Goal: Transaction & Acquisition: Book appointment/travel/reservation

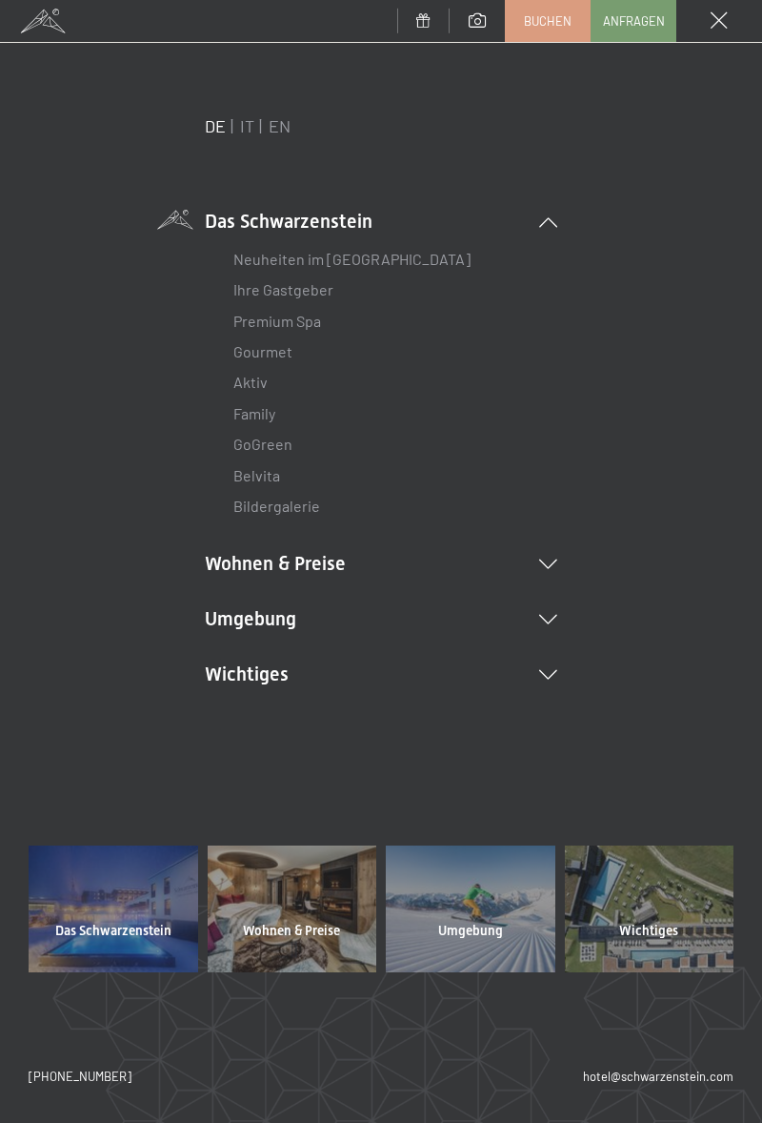
click at [345, 569] on li "Wohnen & Preise Inklusivleistungen Zimmer & Preise Liste Angebote Liste Familie…" at bounding box center [381, 563] width 353 height 27
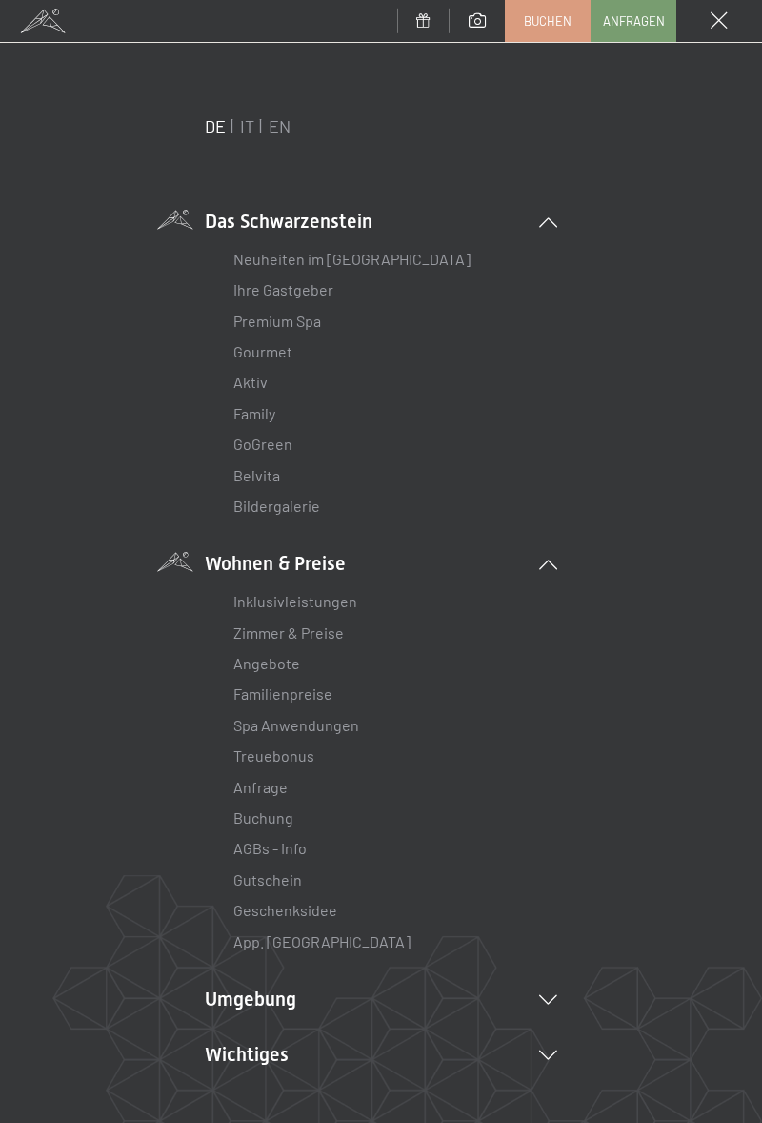
click at [280, 663] on link "Angebote" at bounding box center [266, 663] width 67 height 18
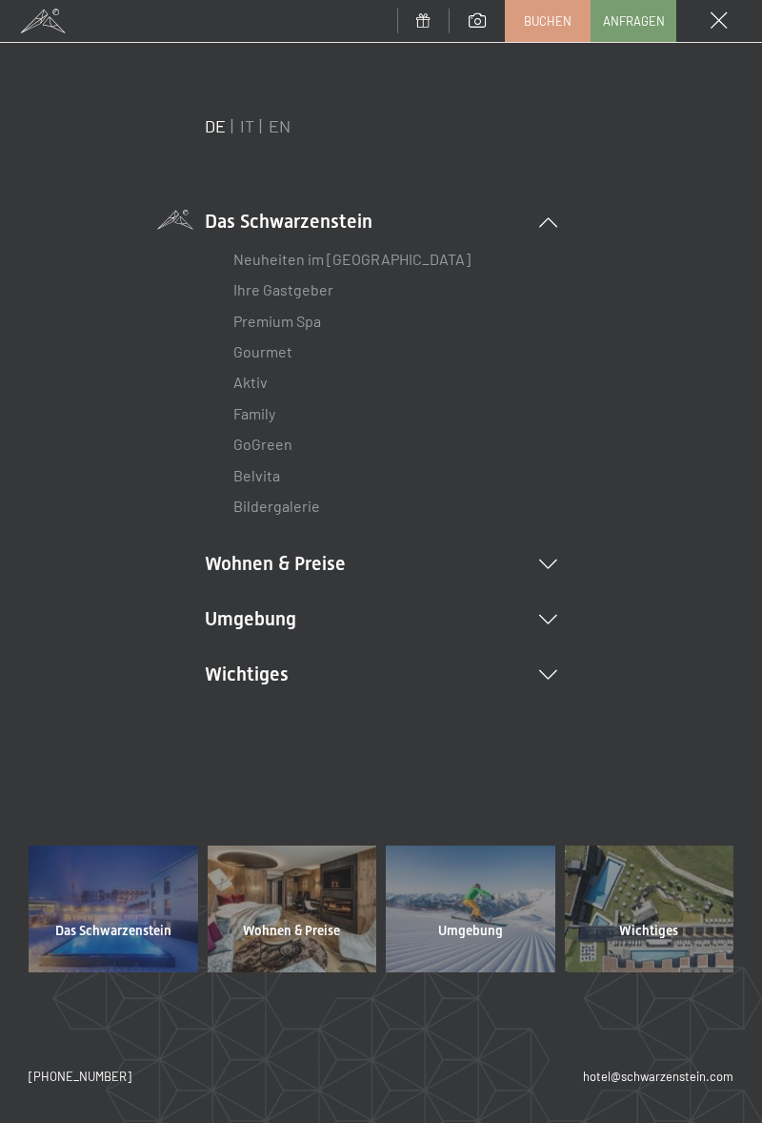
click at [402, 564] on li "Wohnen & Preise Inklusivleistungen Zimmer & Preise Liste Angebote Liste Familie…" at bounding box center [381, 563] width 353 height 27
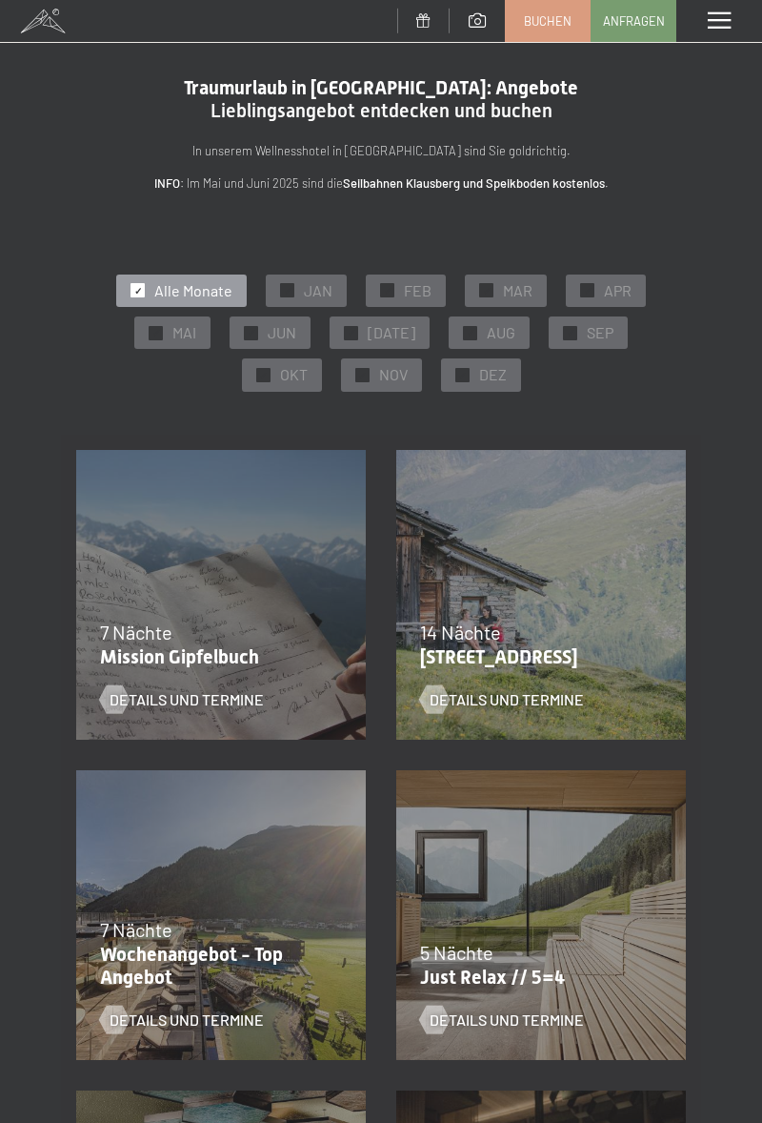
click at [314, 275] on div "✓ JAN" at bounding box center [306, 290] width 81 height 32
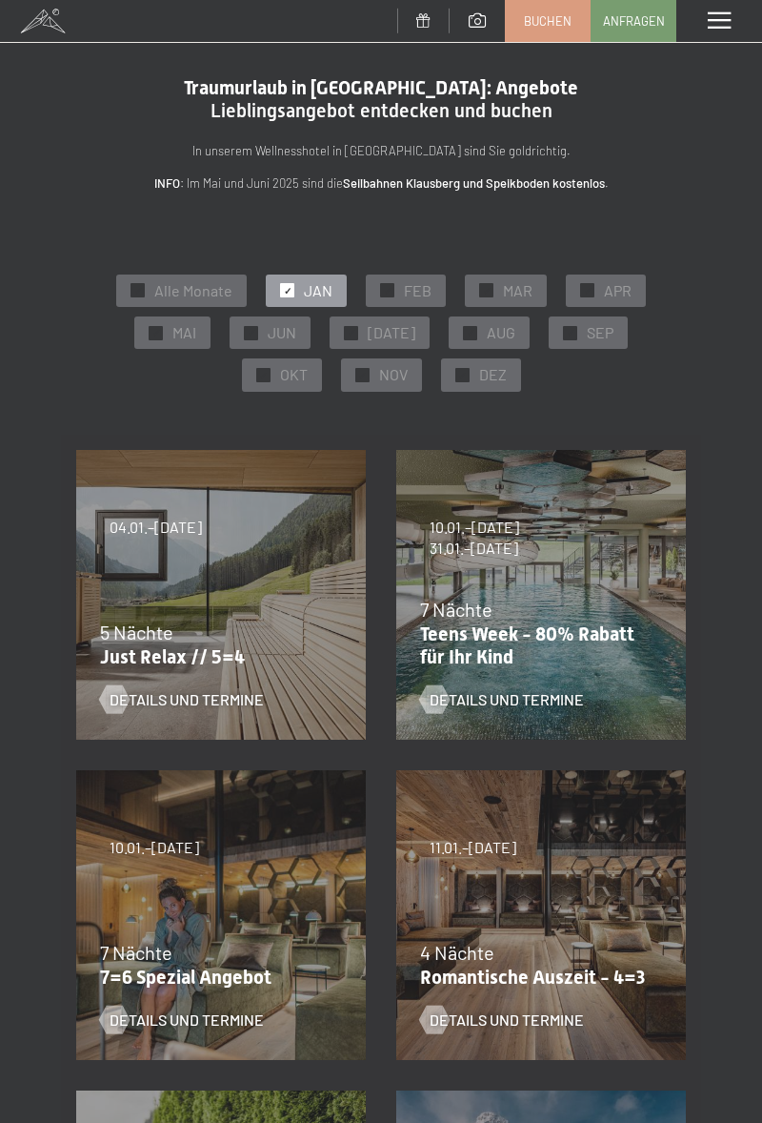
click at [253, 589] on div "24.09.–[DATE] 26.10.–[DATE] 21.12.–[DATE] 04.01.–[DATE] 08.03.–[DATE] 08.11.–[D…" at bounding box center [221, 595] width 320 height 320
click at [244, 698] on span "Details und Termine" at bounding box center [187, 699] width 154 height 21
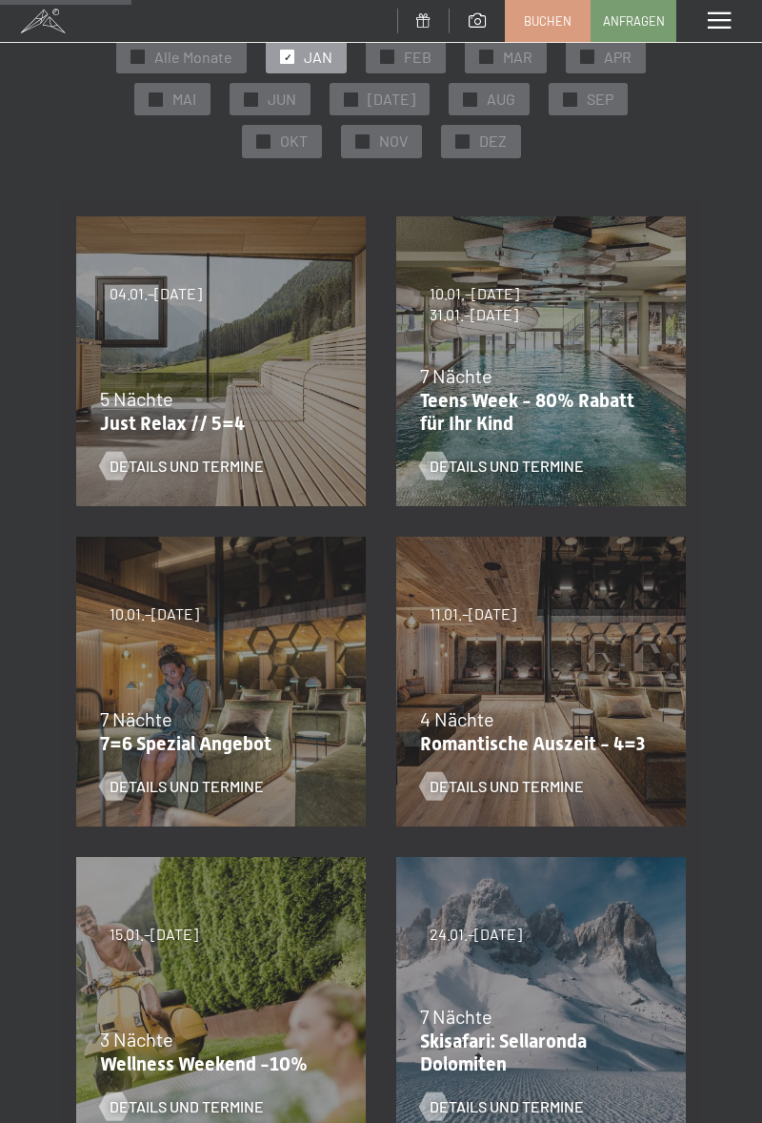
scroll to position [234, 0]
click at [233, 780] on span "Details und Termine" at bounding box center [187, 785] width 154 height 21
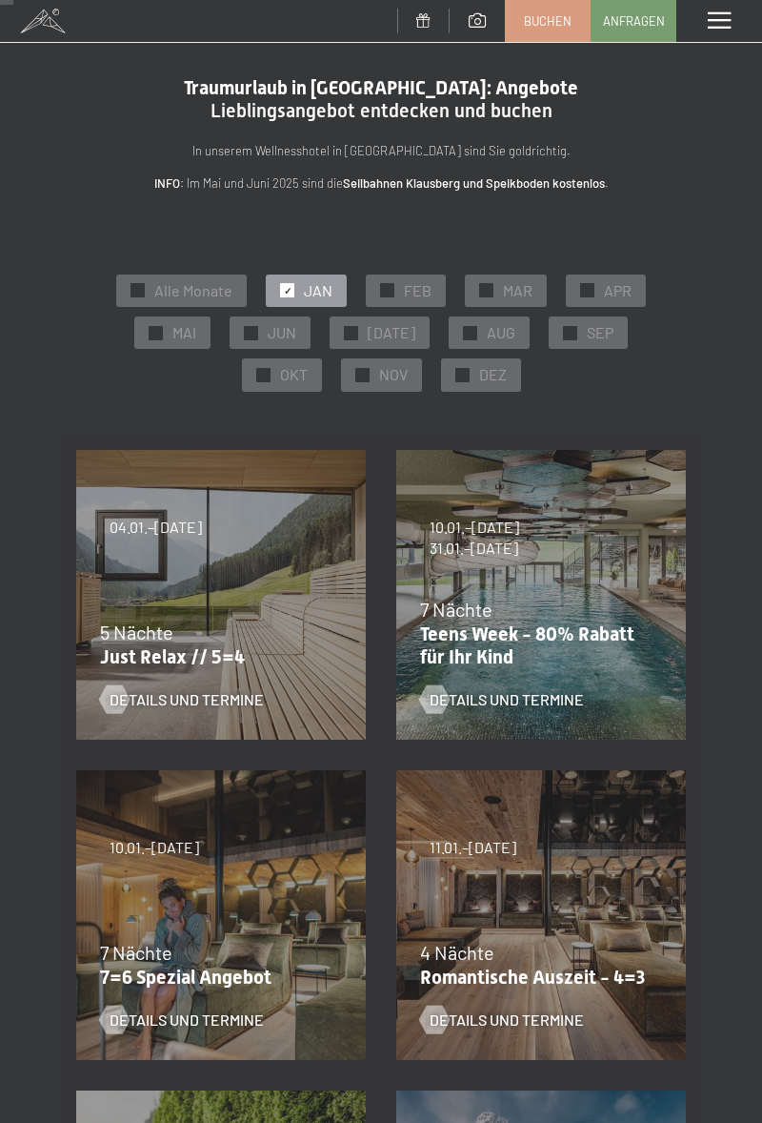
scroll to position [0, 0]
click at [721, 30] on div "Menü" at bounding box center [720, 21] width 86 height 42
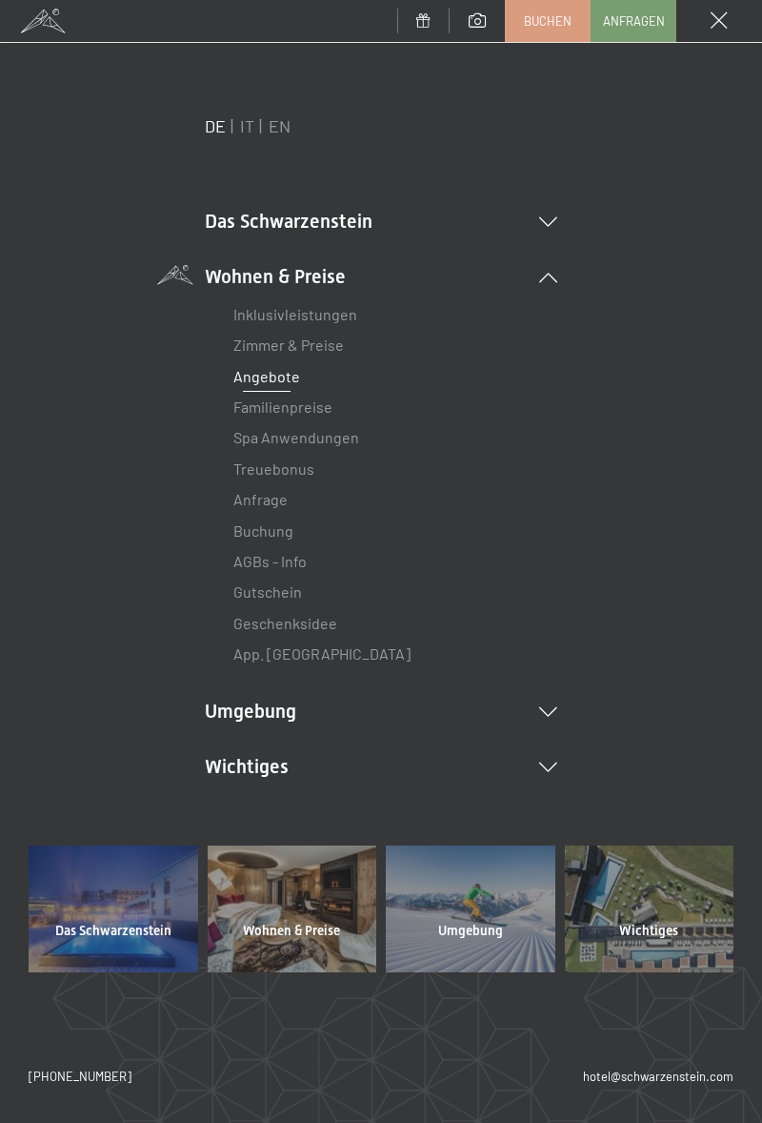
click at [376, 663] on li "App. [GEOGRAPHIC_DATA]" at bounding box center [380, 653] width 295 height 30
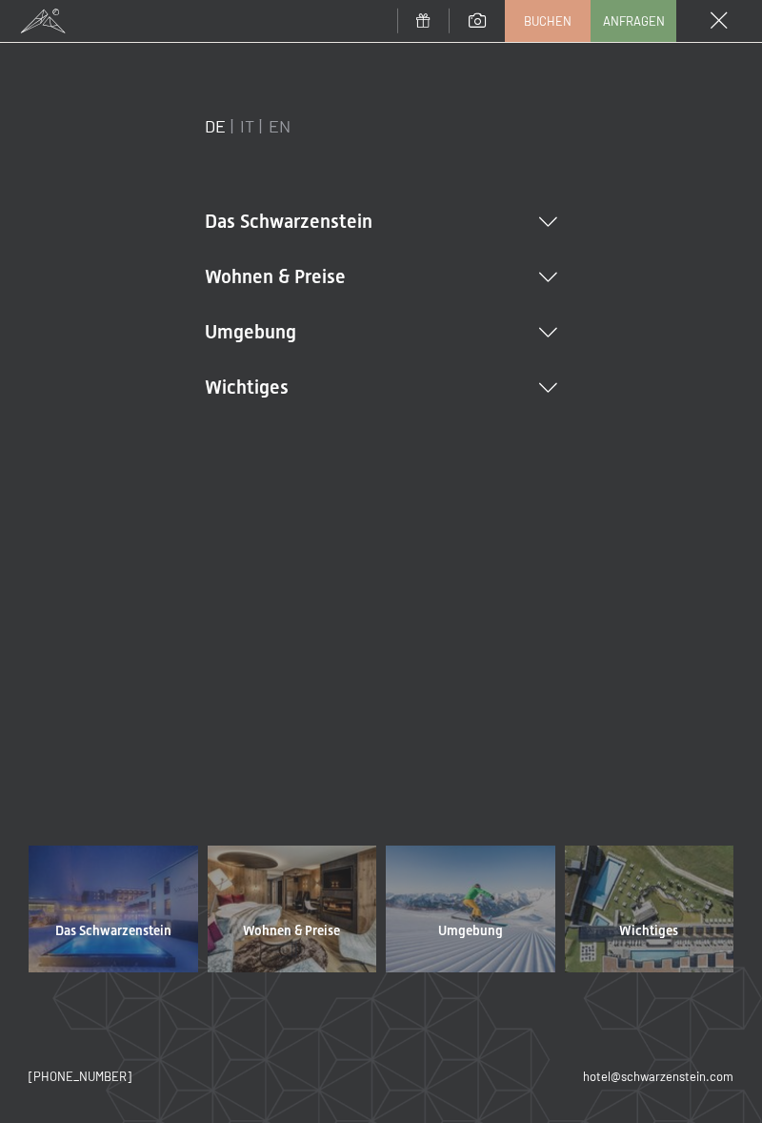
click at [297, 930] on span "Wohnen & Preise" at bounding box center [291, 930] width 97 height 19
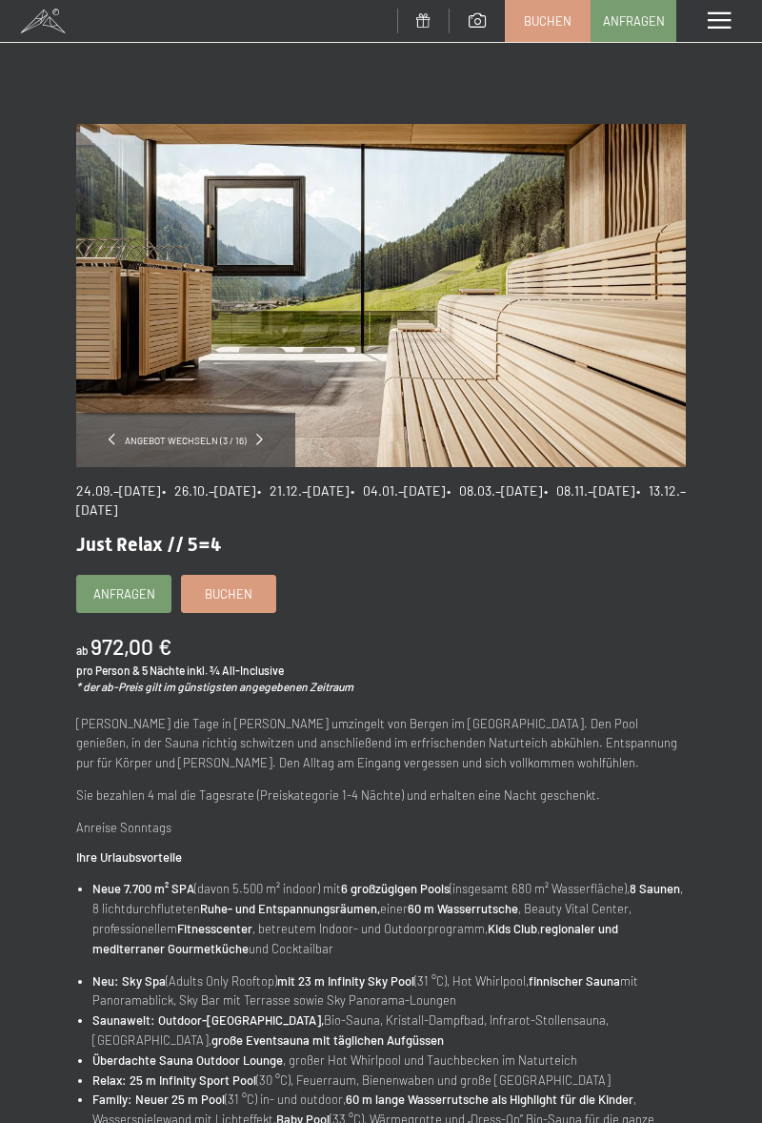
click at [445, 486] on span "• 04.01.–23.01.2026" at bounding box center [398, 490] width 94 height 16
click at [445, 484] on span "• 04.01.–23.01.2026" at bounding box center [398, 490] width 94 height 16
click at [266, 597] on link "Buchen" at bounding box center [228, 594] width 93 height 36
click at [250, 592] on span "Buchen" at bounding box center [229, 593] width 48 height 17
click at [223, 585] on span "Buchen" at bounding box center [229, 593] width 48 height 17
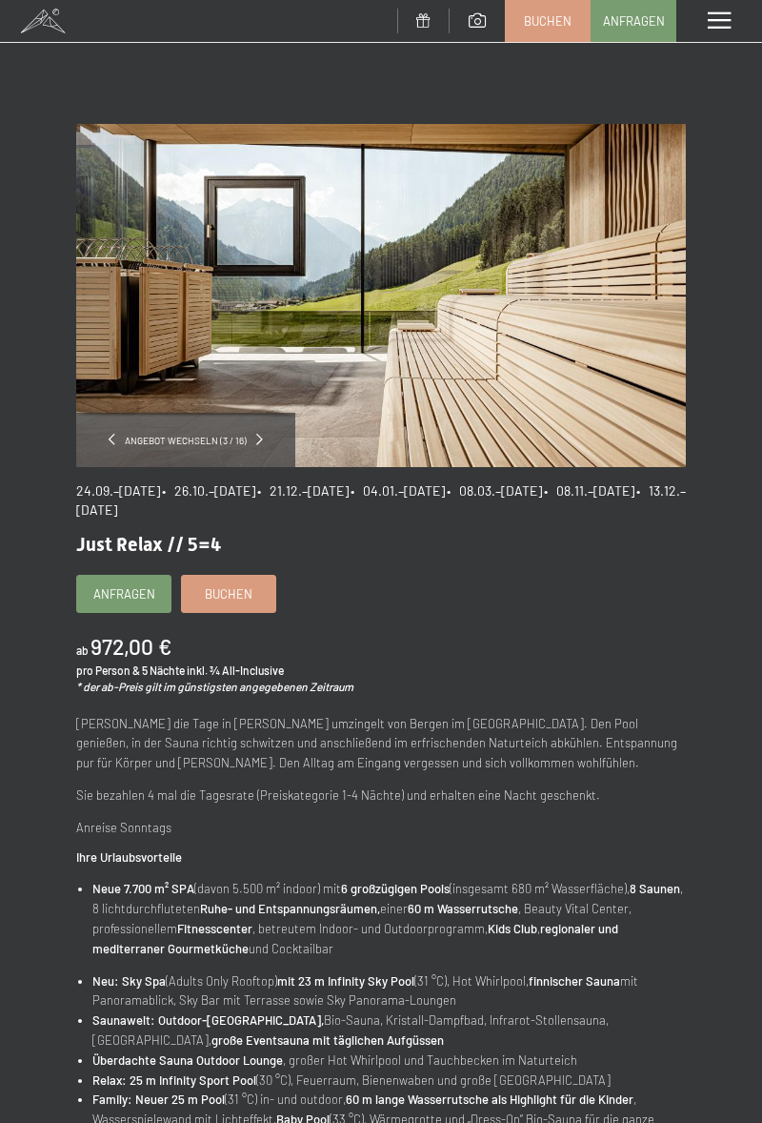
click at [243, 585] on span "Buchen" at bounding box center [229, 593] width 48 height 17
click at [250, 586] on span "Buchen" at bounding box center [229, 593] width 48 height 17
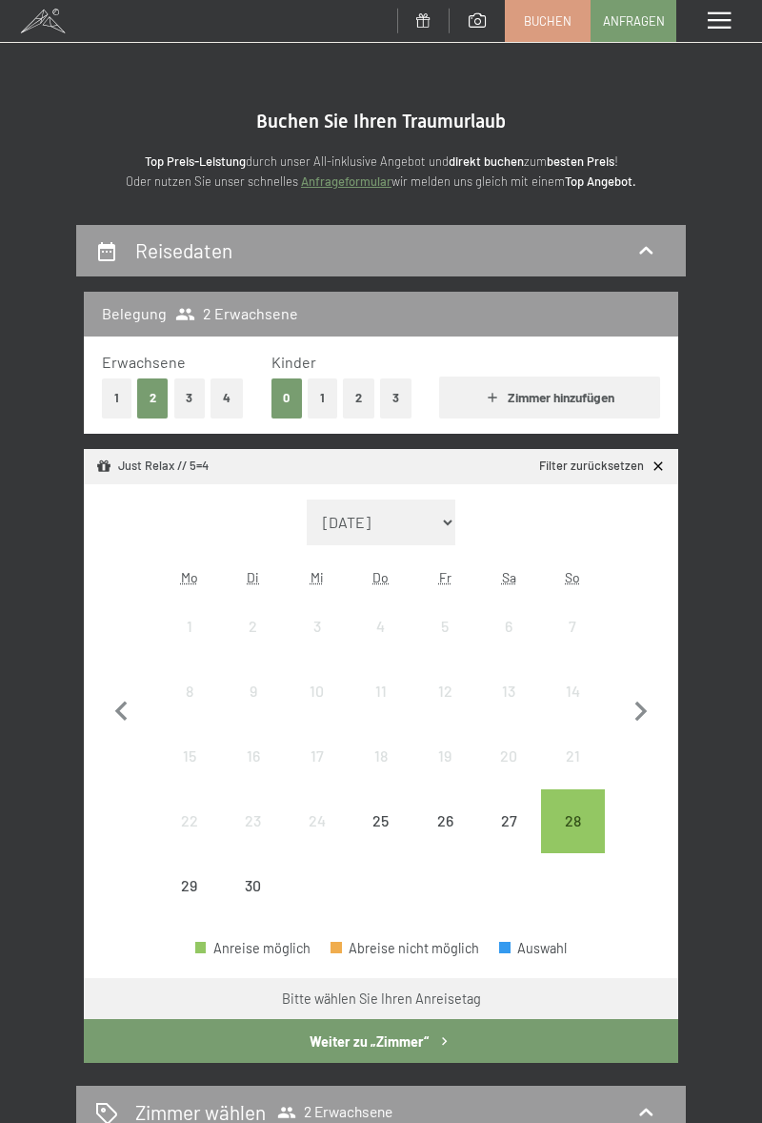
click at [440, 513] on select "September 2025 Oktober 2025 November 2025 Dezember 2025 Januar 2026 Februar 202…" at bounding box center [381, 522] width 149 height 46
select select "2026-01-01"
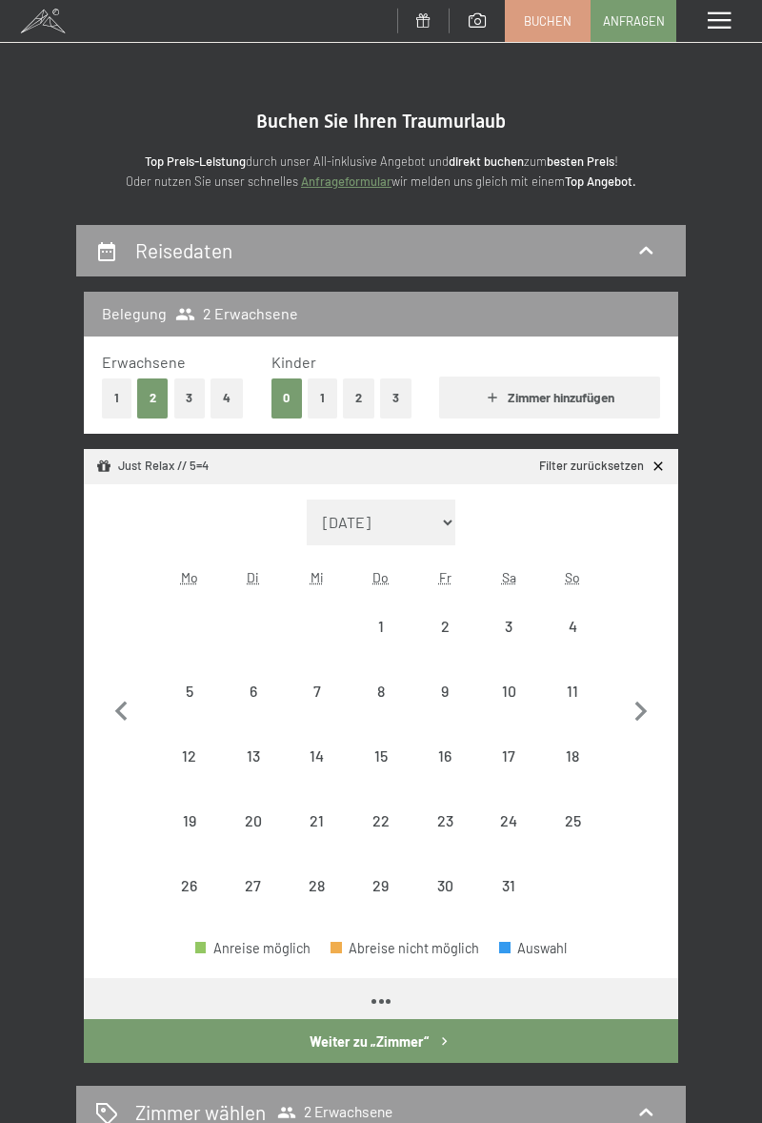
select select "2026-01-01"
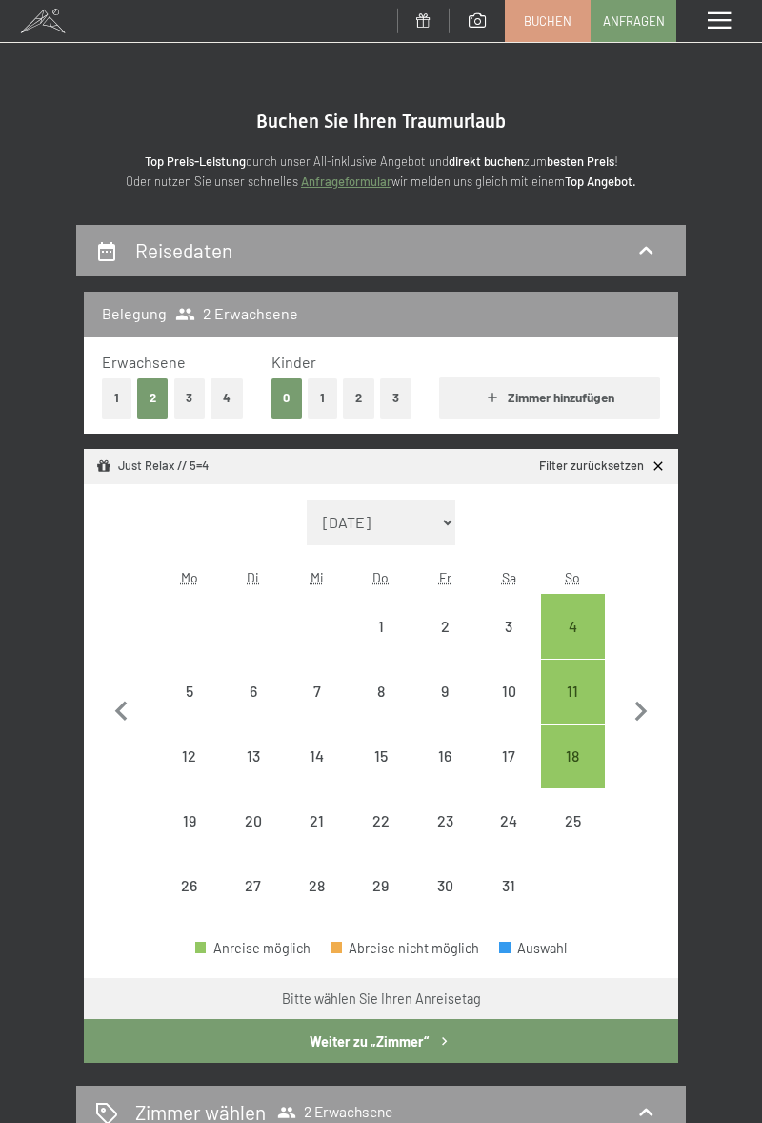
click at [574, 695] on div "11" at bounding box center [573, 713] width 60 height 60
select select "2026-01-01"
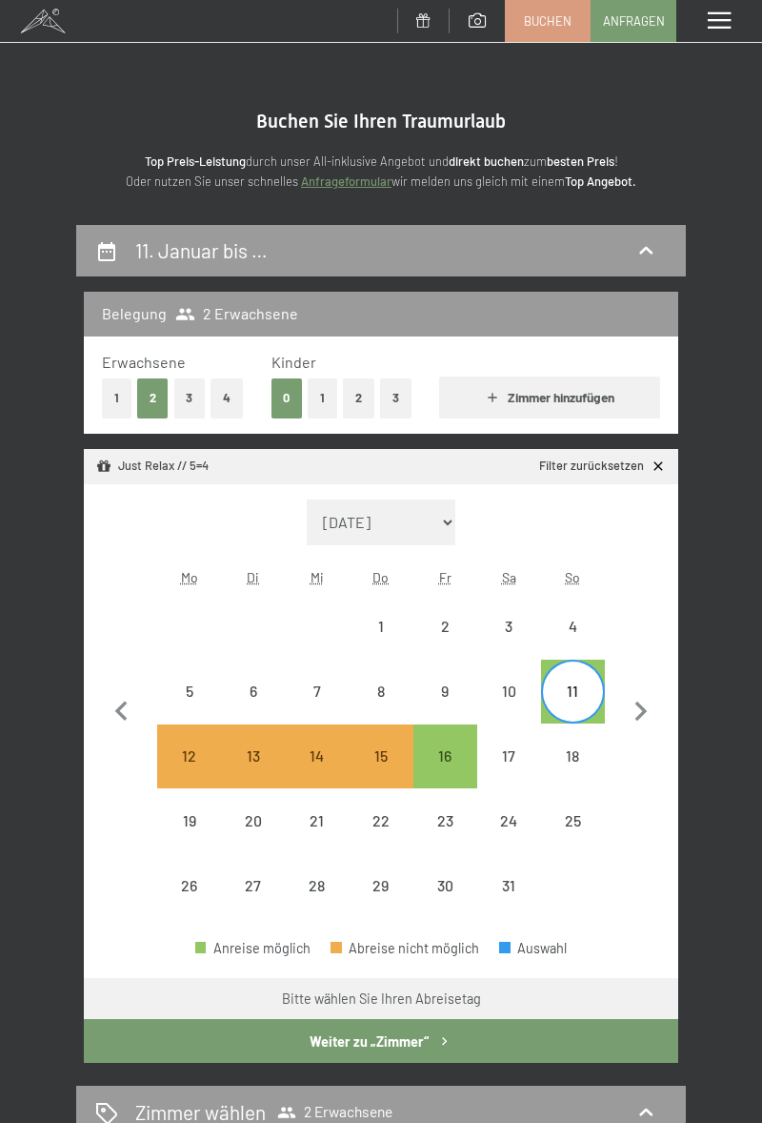
click at [451, 759] on div "16" at bounding box center [445, 778] width 60 height 60
select select "2026-01-01"
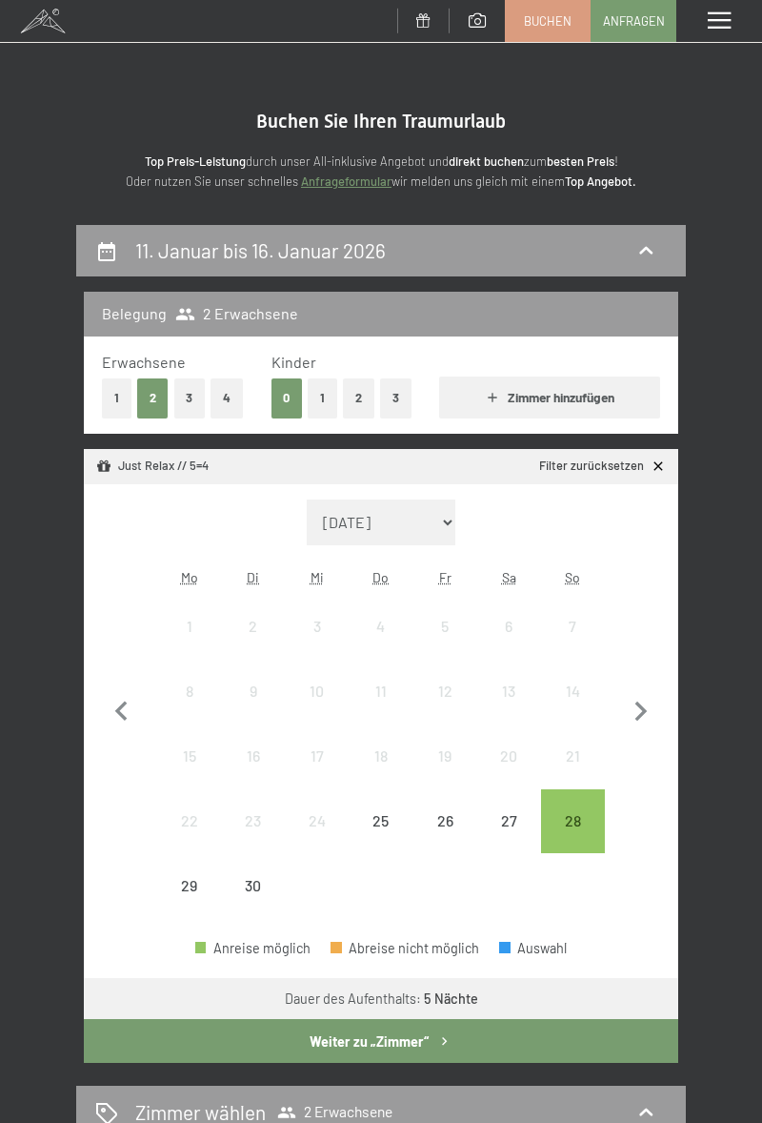
click at [457, 1041] on button "Weiter zu „Zimmer“" at bounding box center [381, 1041] width 595 height 44
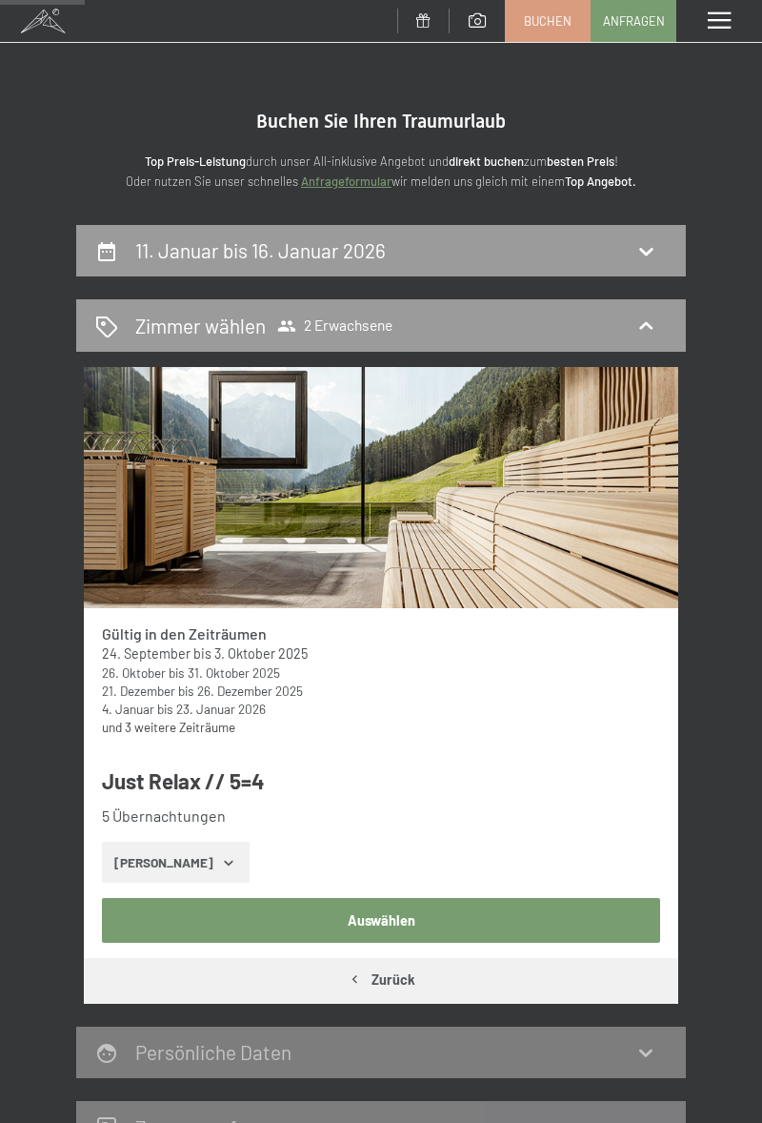
scroll to position [224, 0]
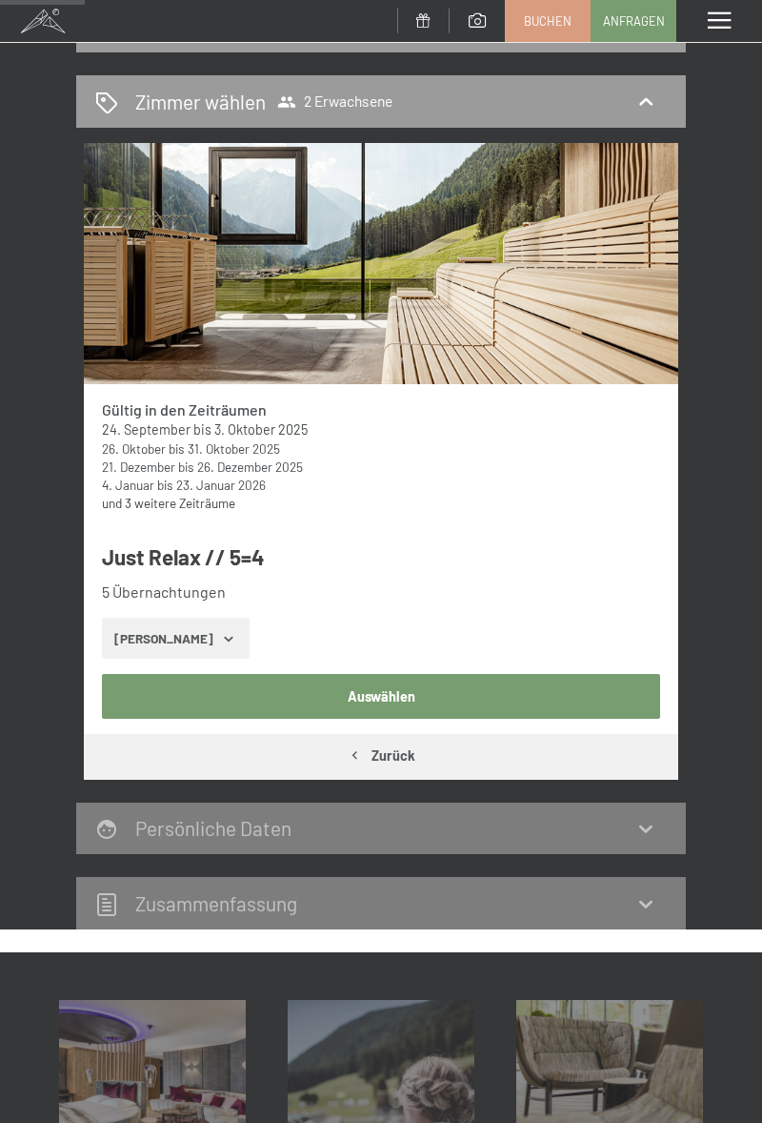
click at [565, 689] on button "Auswählen" at bounding box center [381, 696] width 559 height 44
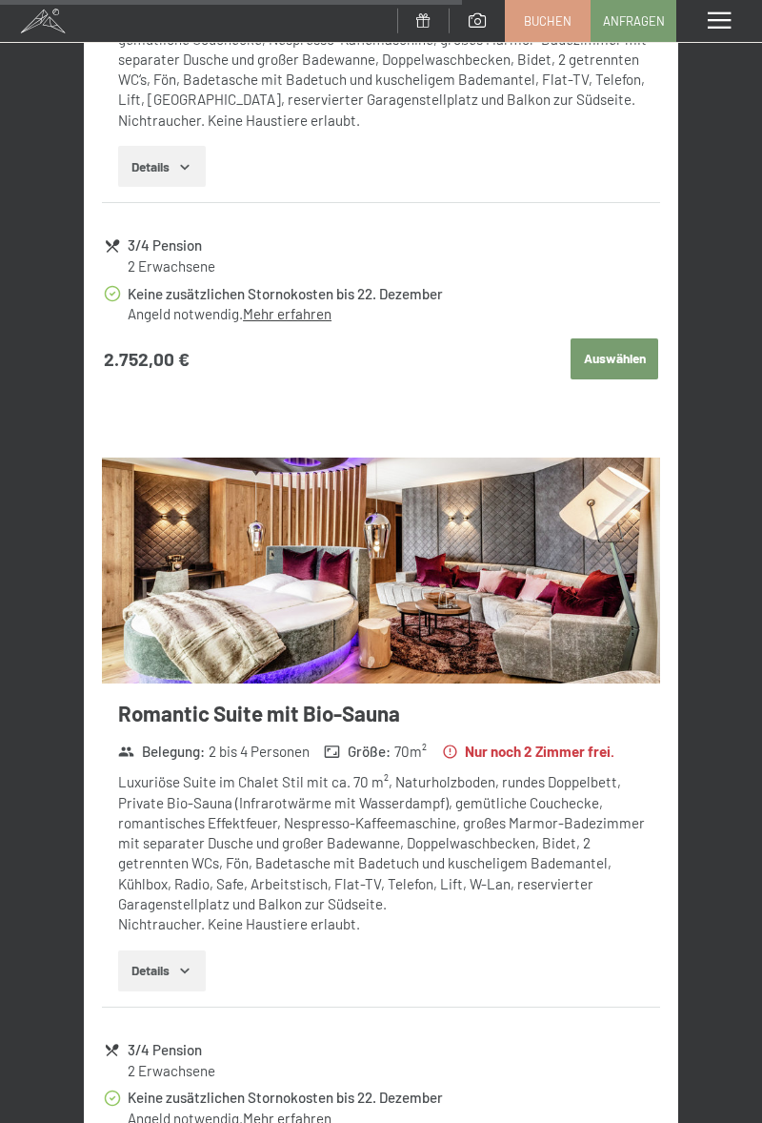
scroll to position [4621, 0]
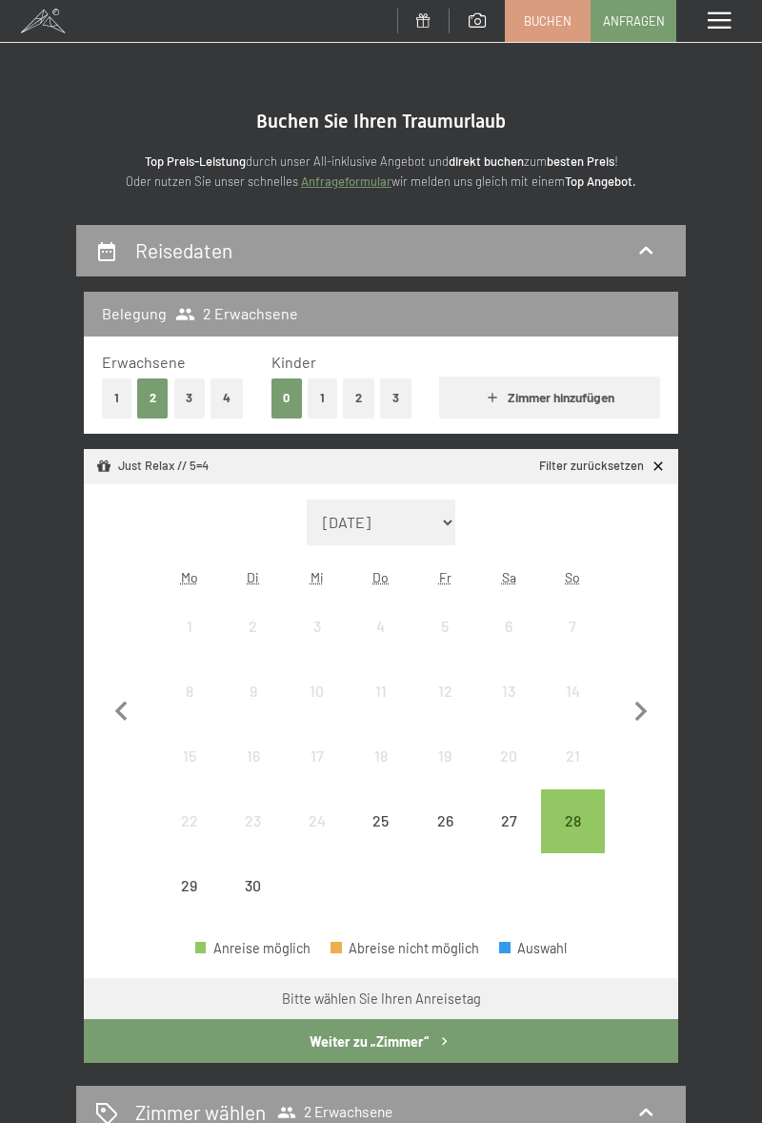
click at [650, 711] on icon "button" at bounding box center [641, 712] width 40 height 40
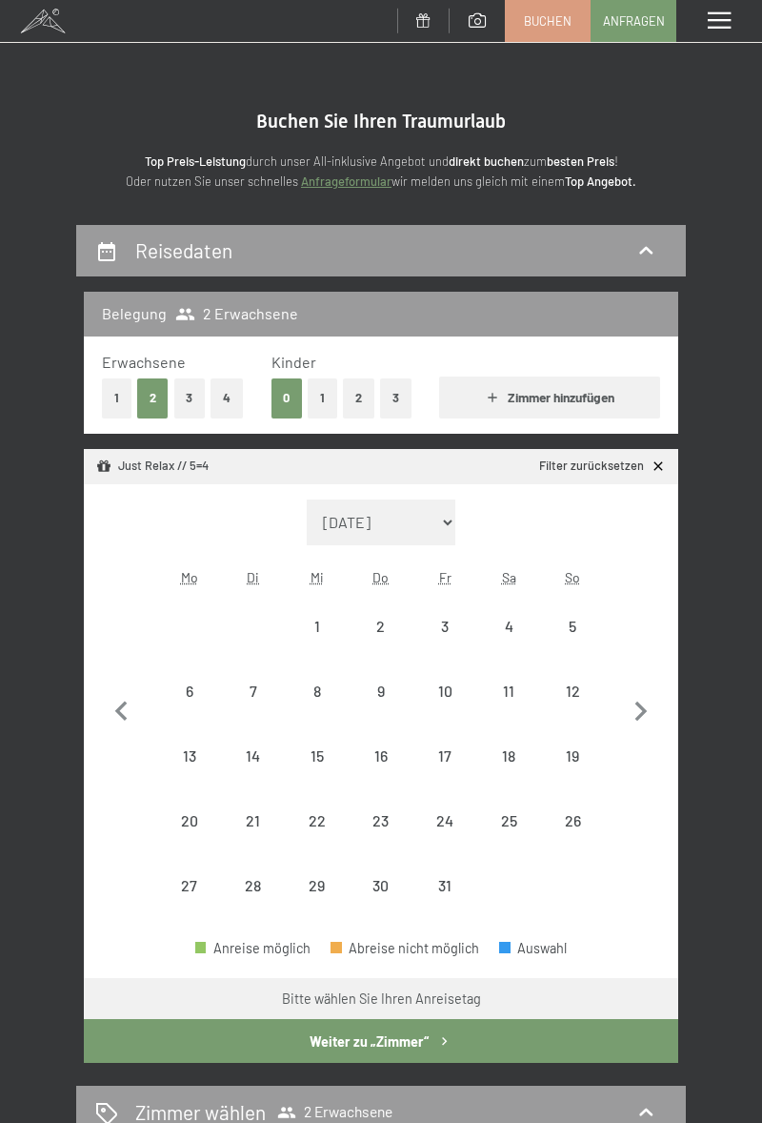
select select "[DATE]"
click at [649, 708] on icon "button" at bounding box center [641, 712] width 40 height 40
select select "[DATE]"
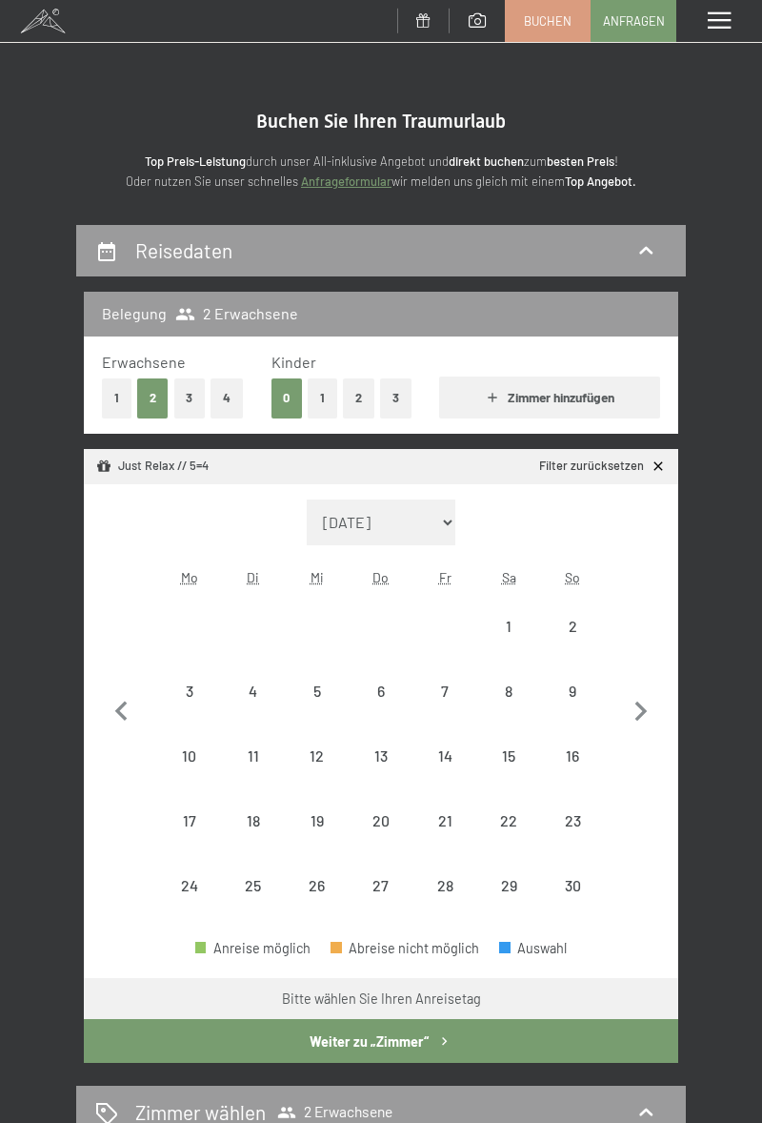
click at [642, 702] on icon "button" at bounding box center [641, 712] width 40 height 40
select select "2025-12-01"
click at [576, 751] on div "21" at bounding box center [573, 778] width 60 height 60
select select "2025-12-01"
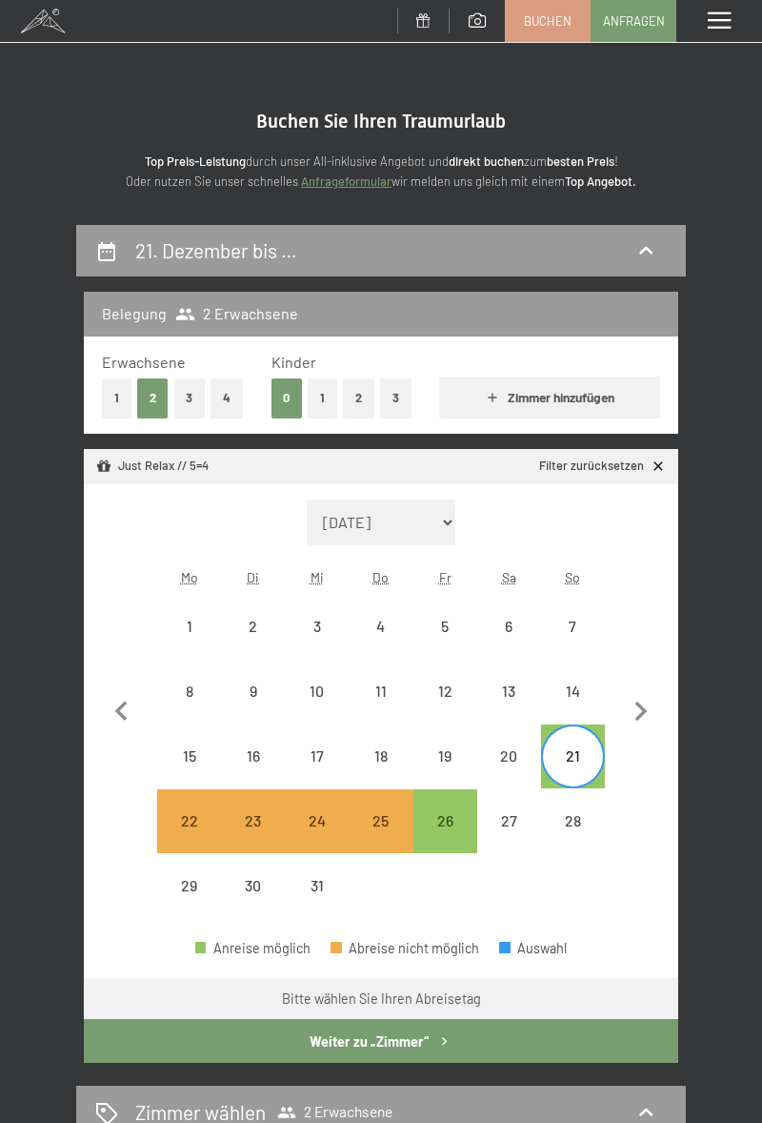
click at [444, 830] on div "26" at bounding box center [445, 843] width 60 height 60
select select "2025-12-01"
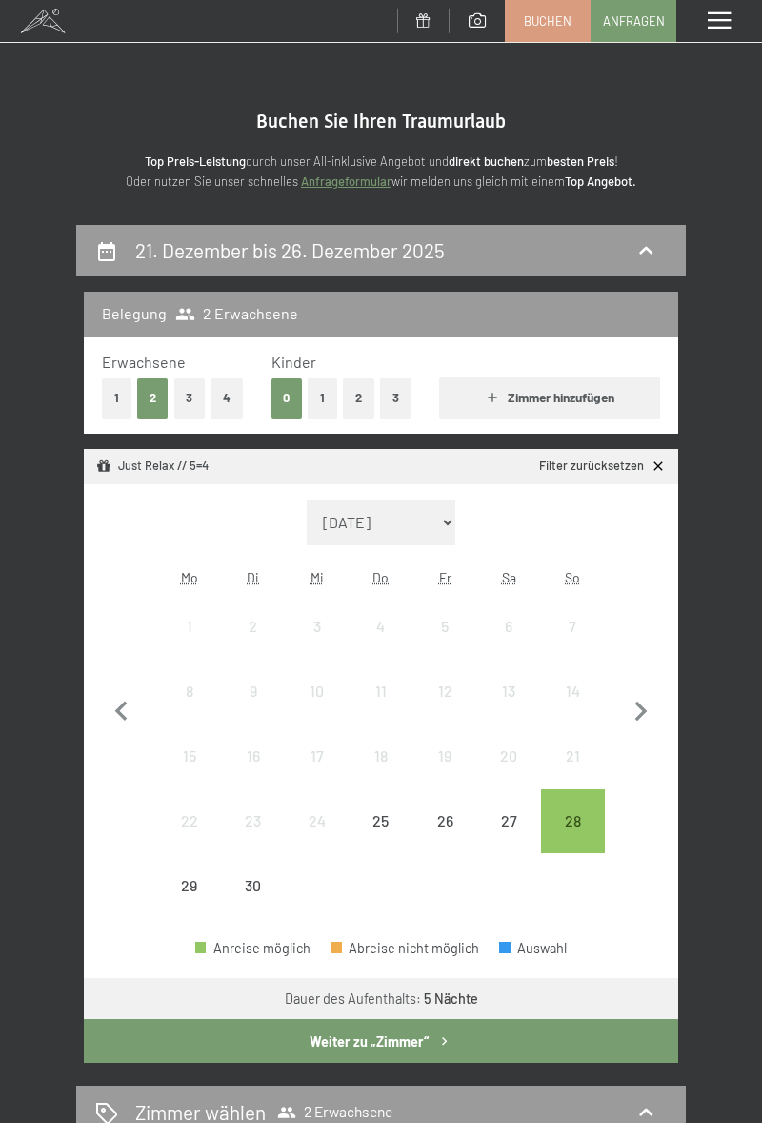
click at [518, 1037] on button "Weiter zu „Zimmer“" at bounding box center [381, 1041] width 595 height 44
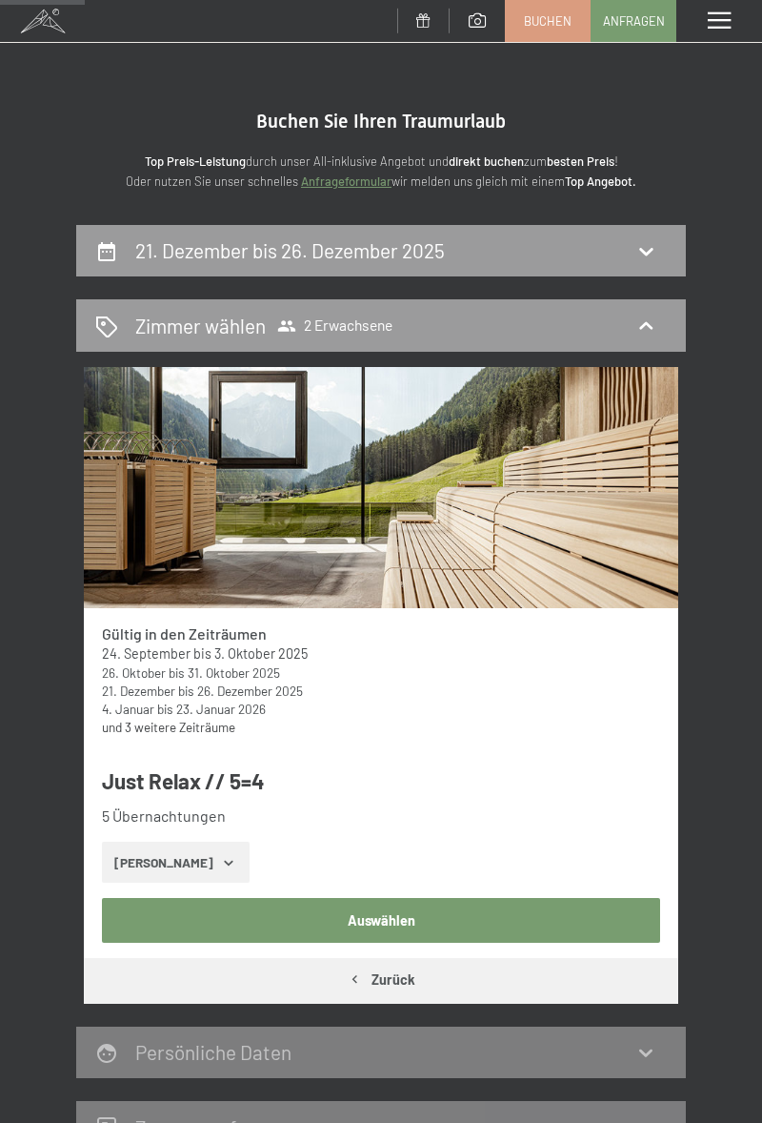
scroll to position [224, 0]
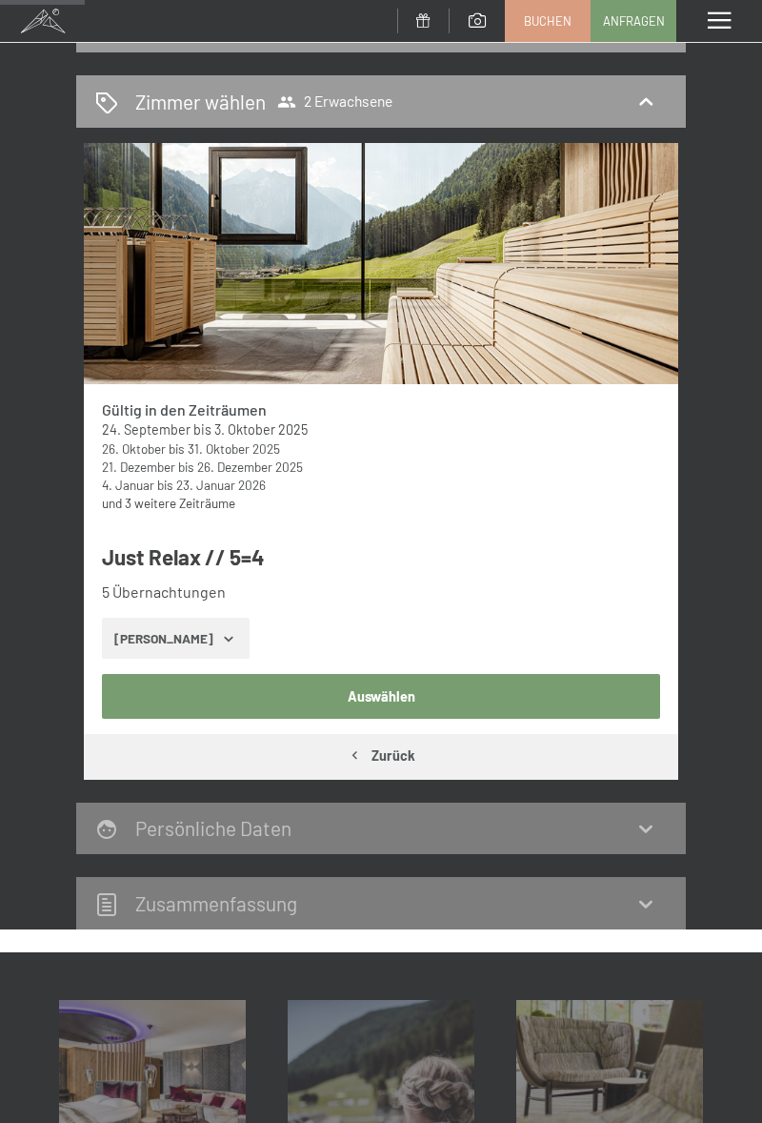
click at [547, 698] on button "Auswählen" at bounding box center [381, 696] width 559 height 44
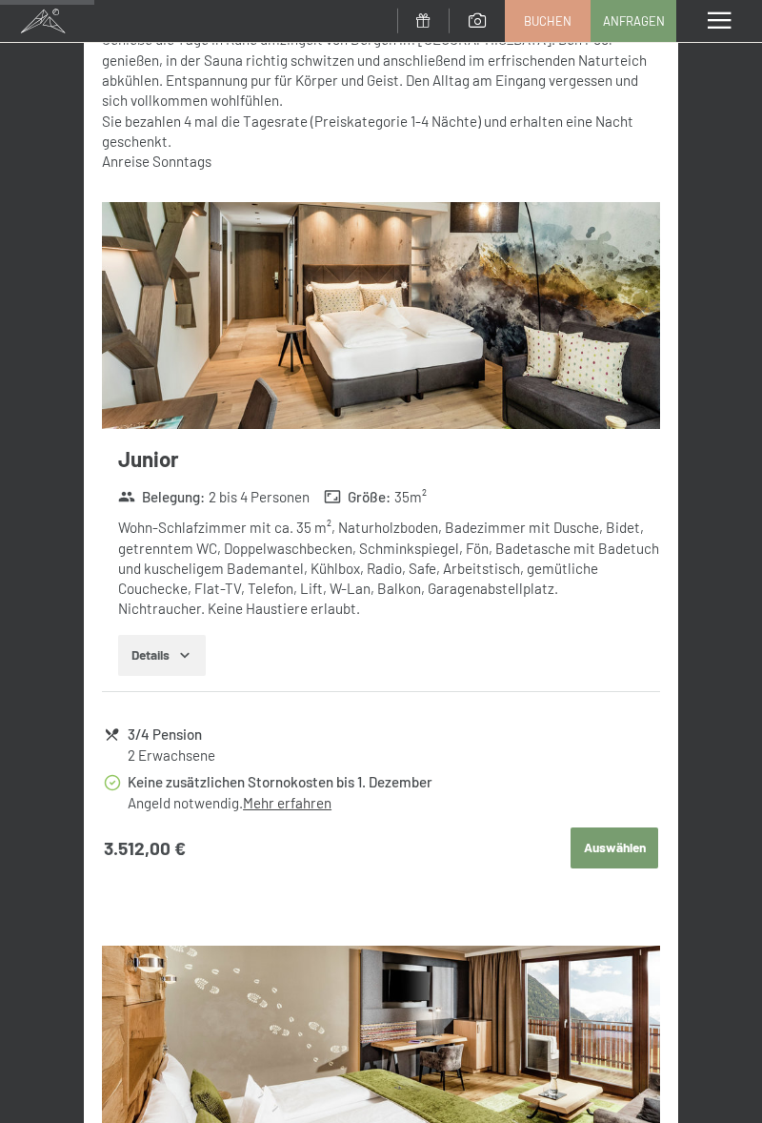
scroll to position [957, 0]
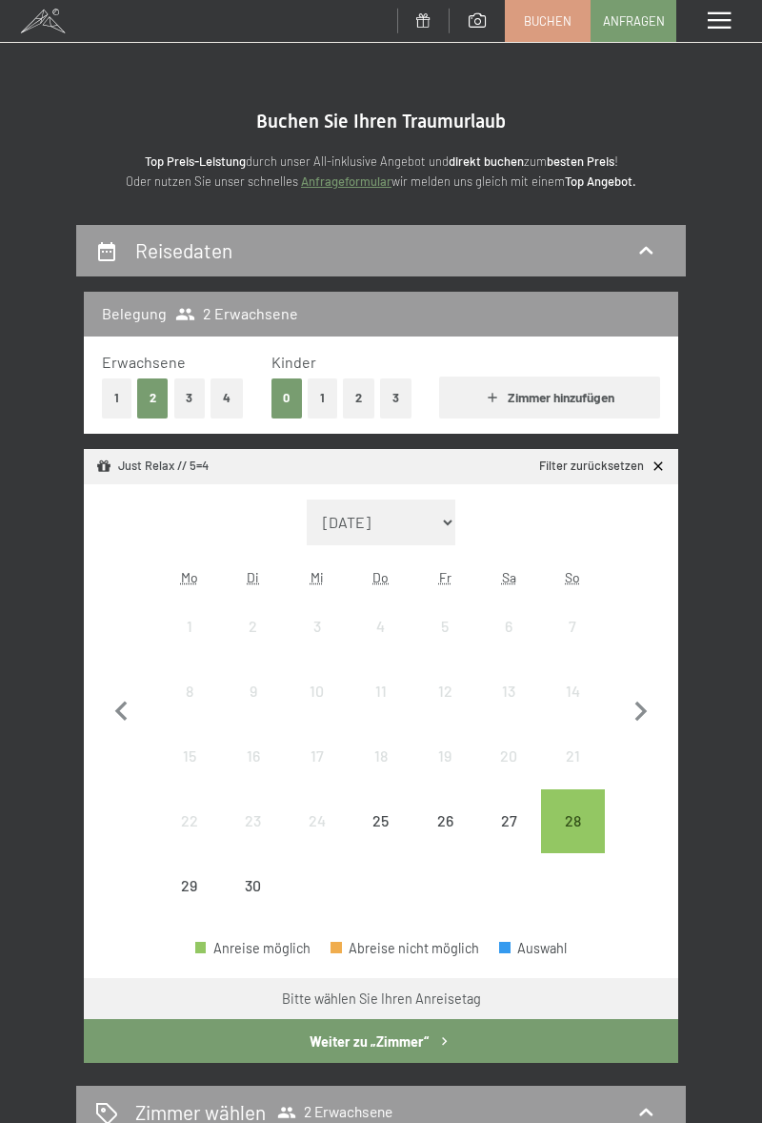
click at [590, 814] on div "28" at bounding box center [573, 843] width 60 height 60
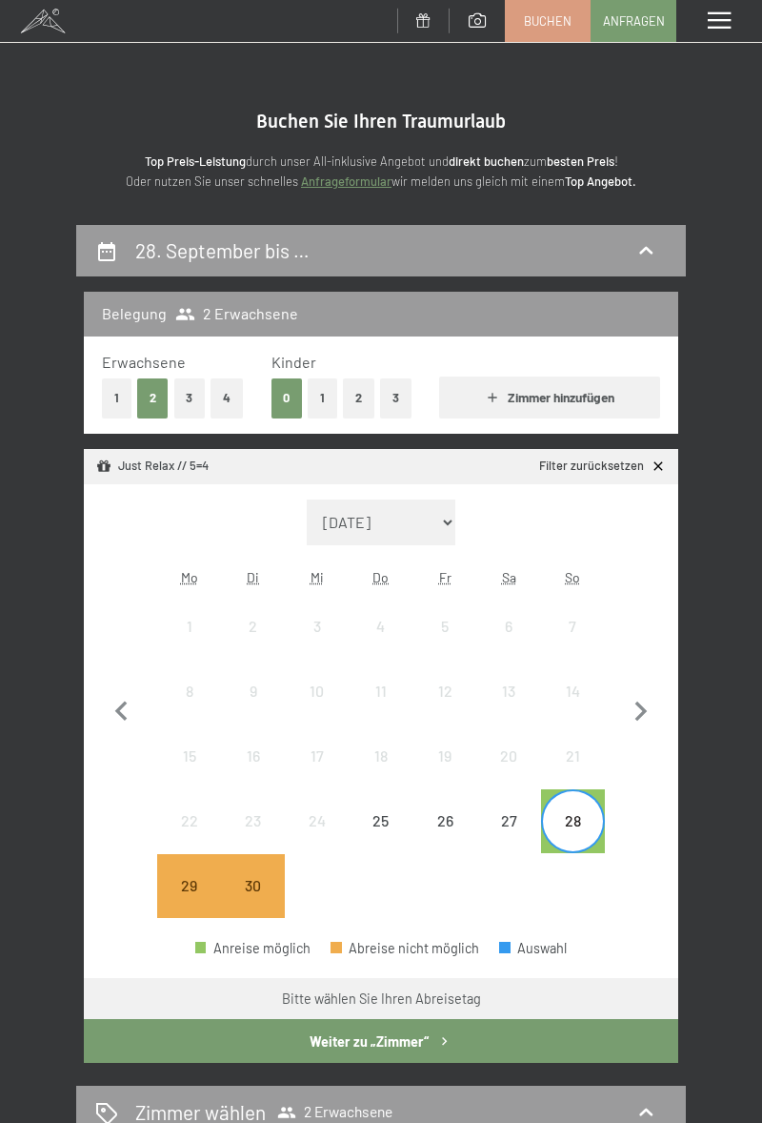
click at [654, 709] on icon "button" at bounding box center [641, 712] width 40 height 40
select select "2025-10-01"
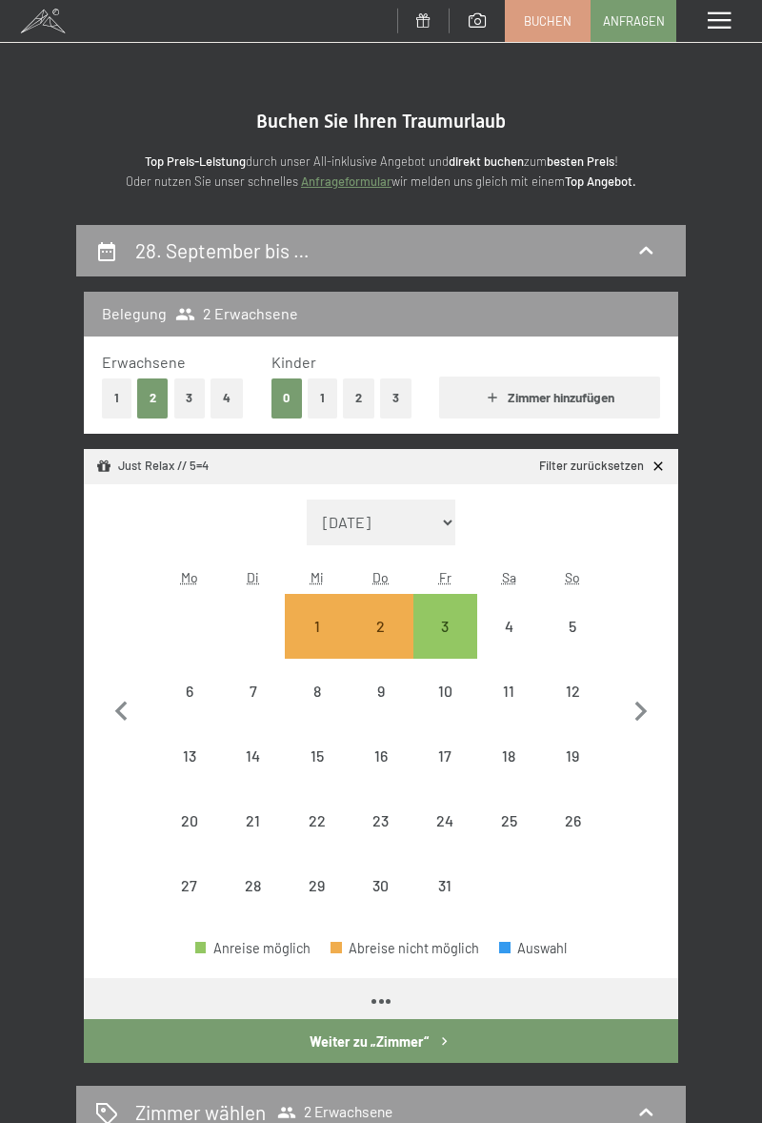
click at [451, 612] on div "3" at bounding box center [445, 626] width 60 height 60
select select "2025-10-01"
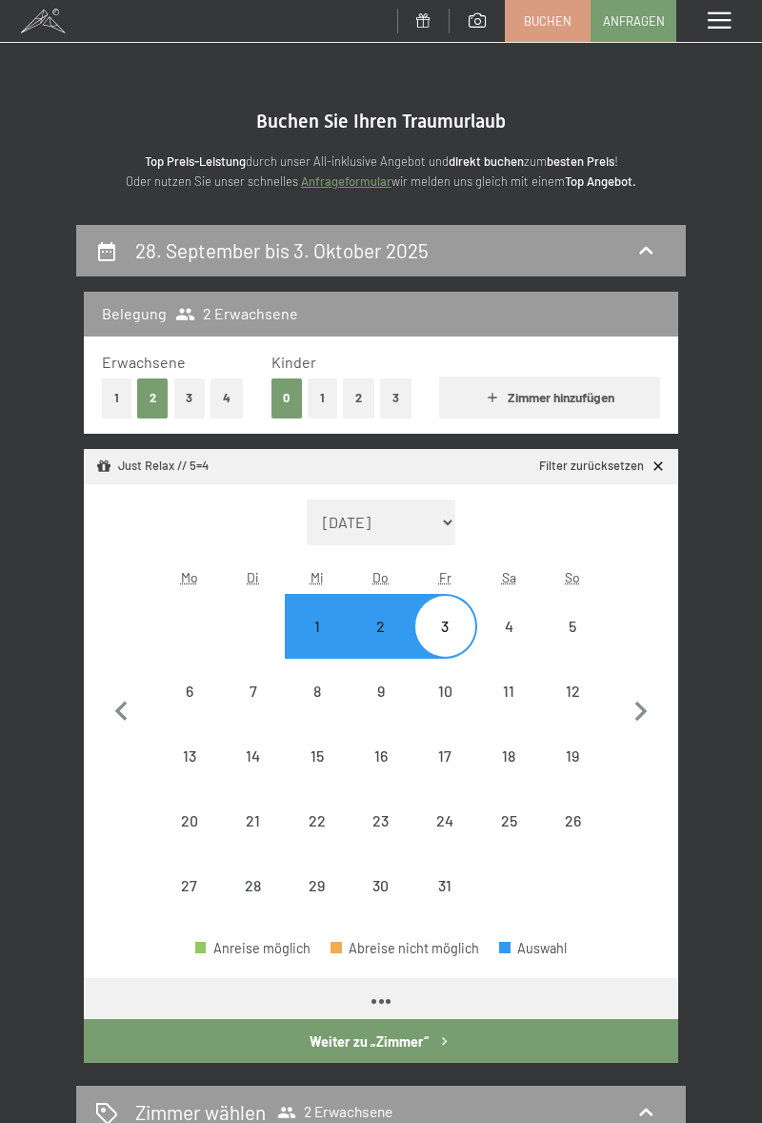
select select "2025-10-01"
click at [554, 1031] on button "Weiter zu „Zimmer“" at bounding box center [381, 1041] width 595 height 44
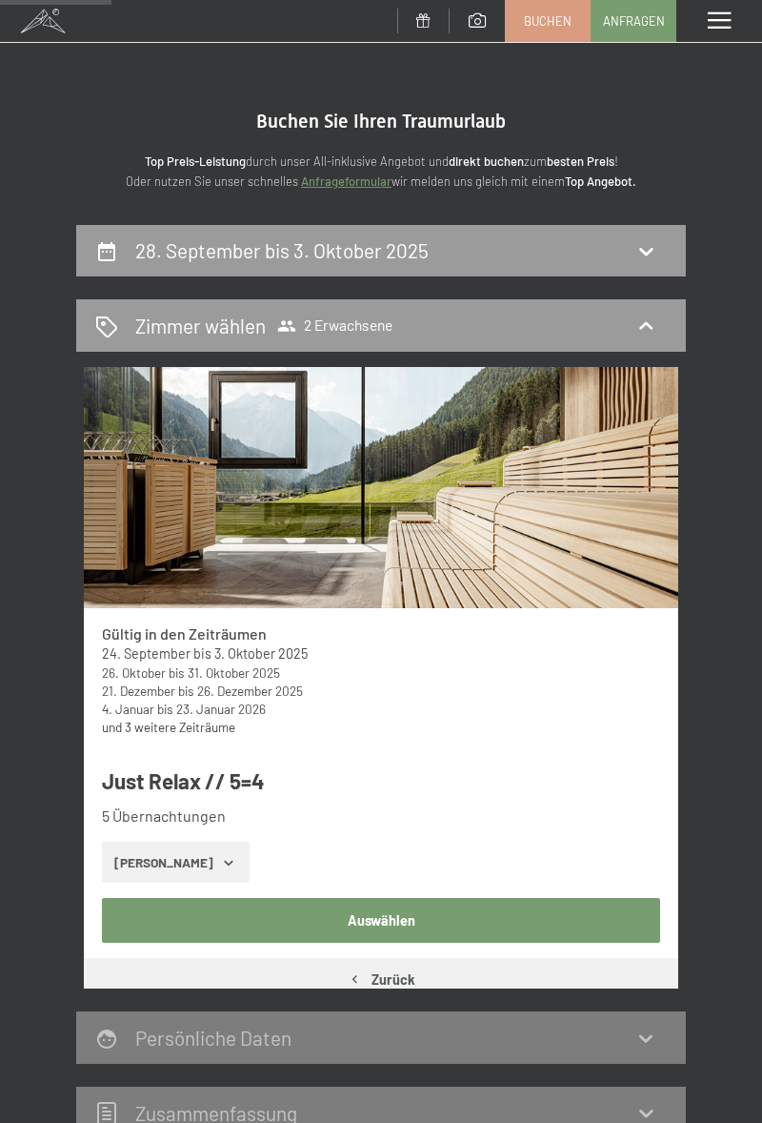
scroll to position [224, 0]
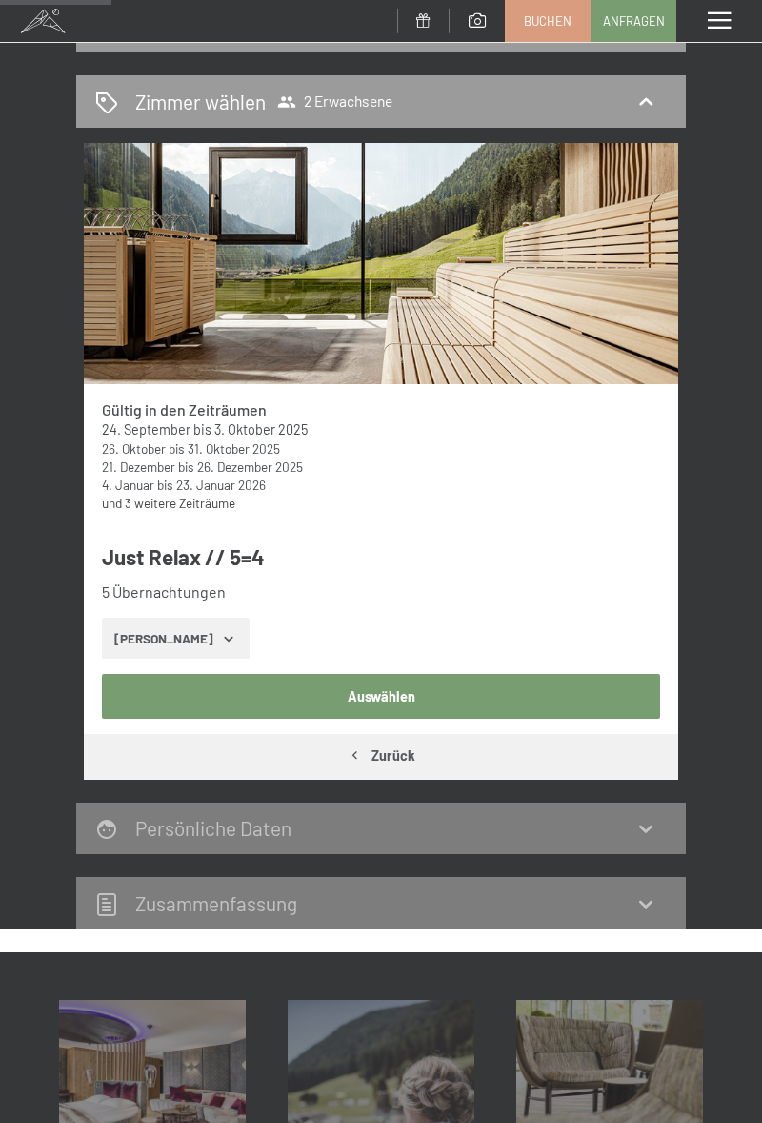
click at [488, 678] on button "Auswählen" at bounding box center [381, 696] width 559 height 44
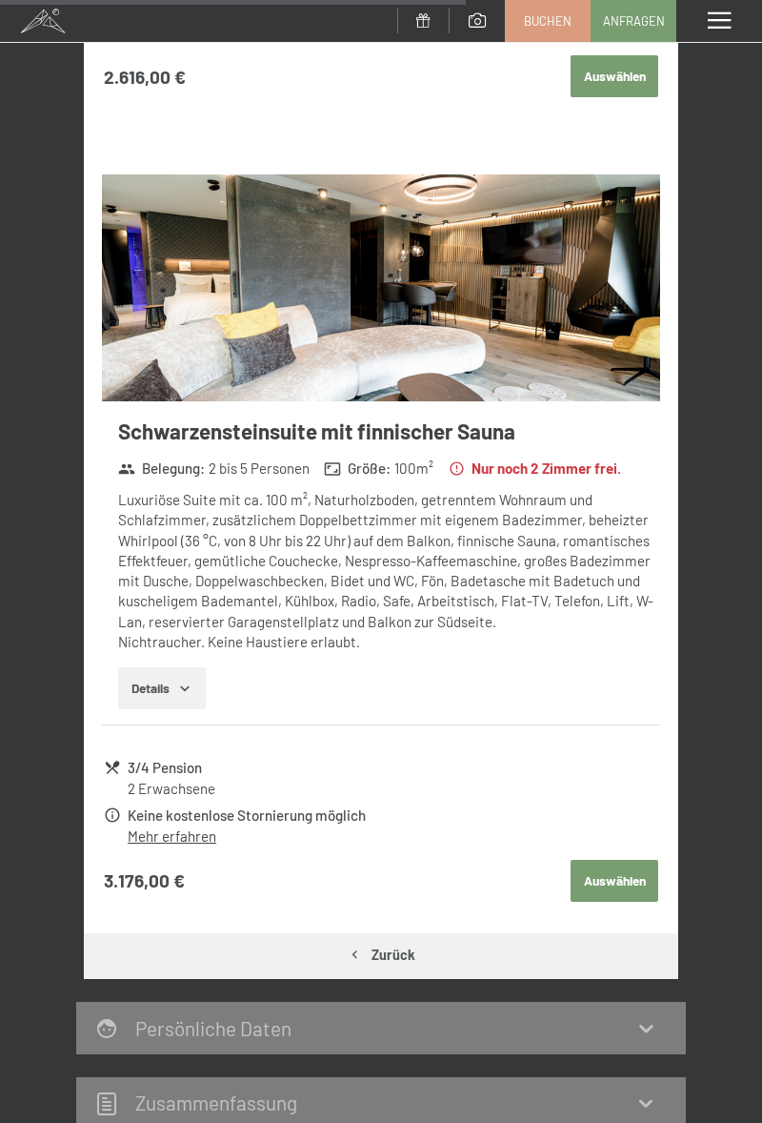
scroll to position [1789, 0]
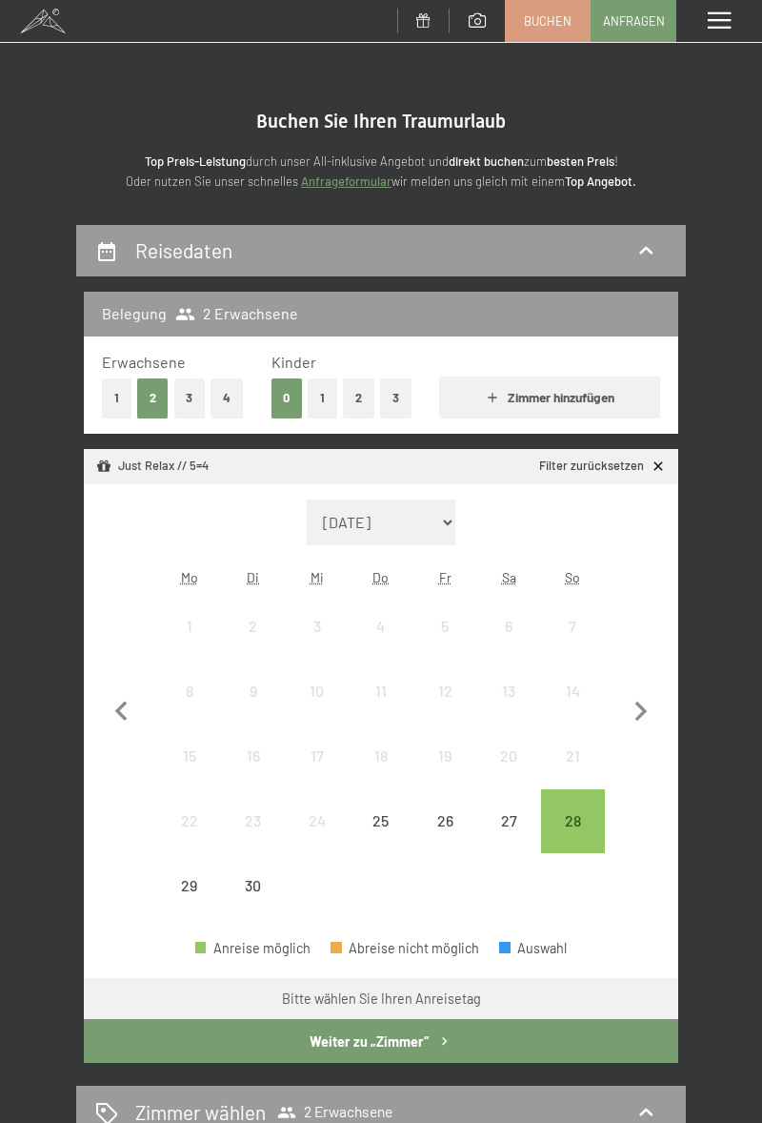
click at [446, 513] on select "[DATE] Oktober 2025 [DATE] Dezember 2025 Januar 2026 Februar 2026 März 2026 [DA…" at bounding box center [381, 522] width 149 height 46
select select "[DATE]"
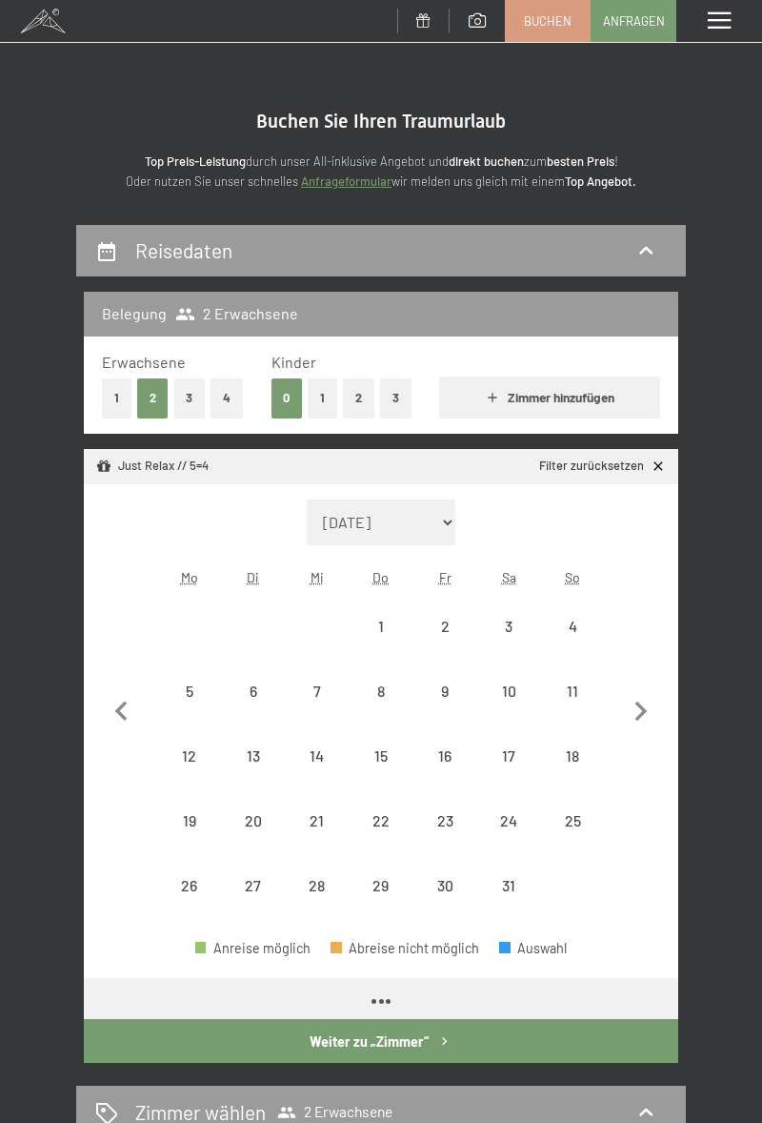
select select "[DATE]"
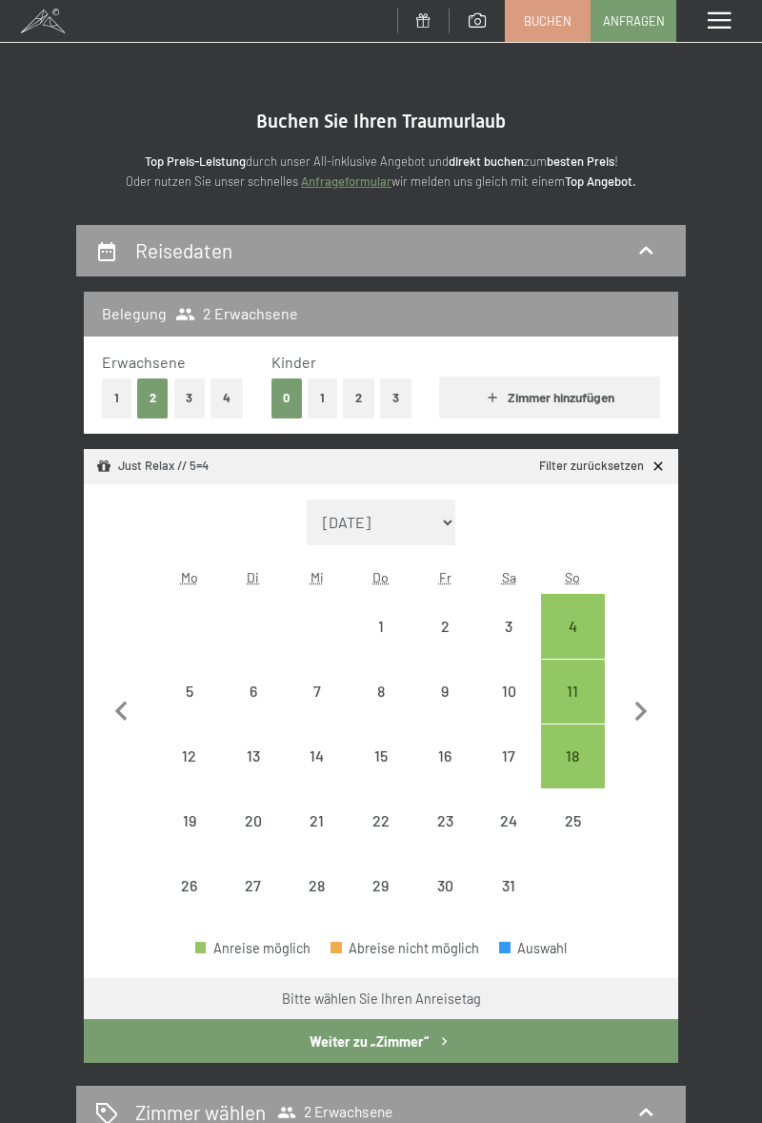
click at [578, 623] on div "4" at bounding box center [573, 648] width 60 height 60
select select "[DATE]"
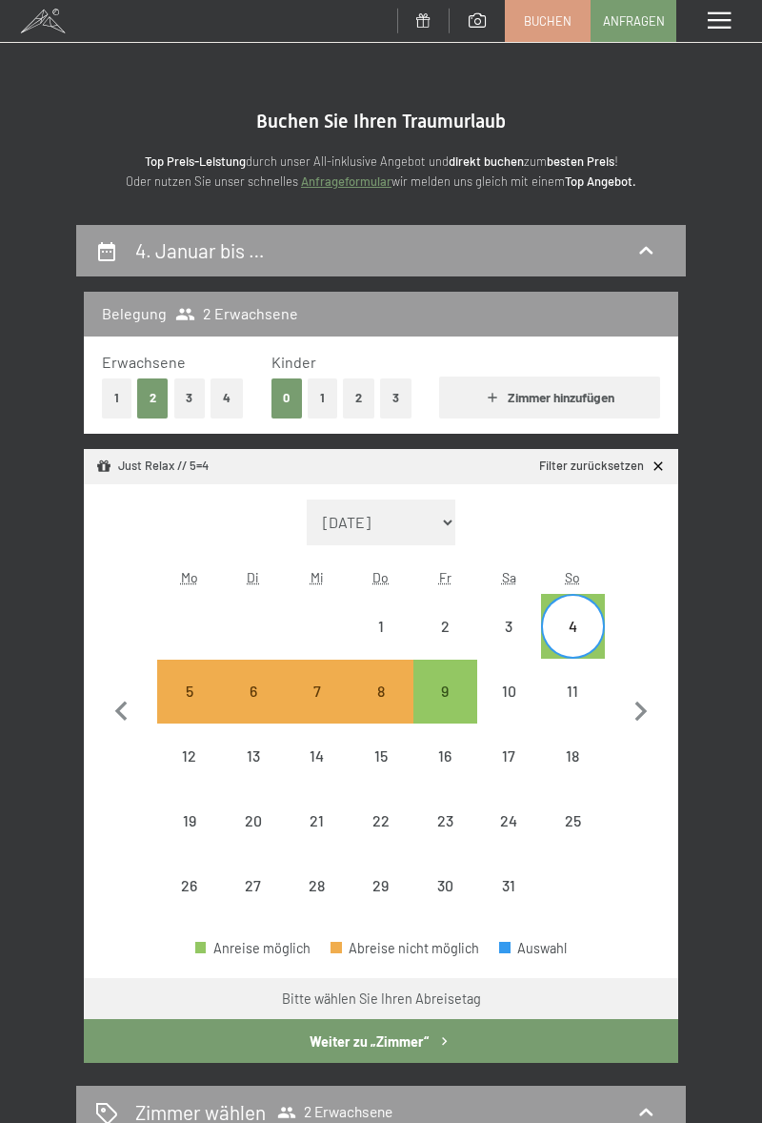
click at [444, 699] on div "9" at bounding box center [445, 713] width 60 height 60
select select "[DATE]"
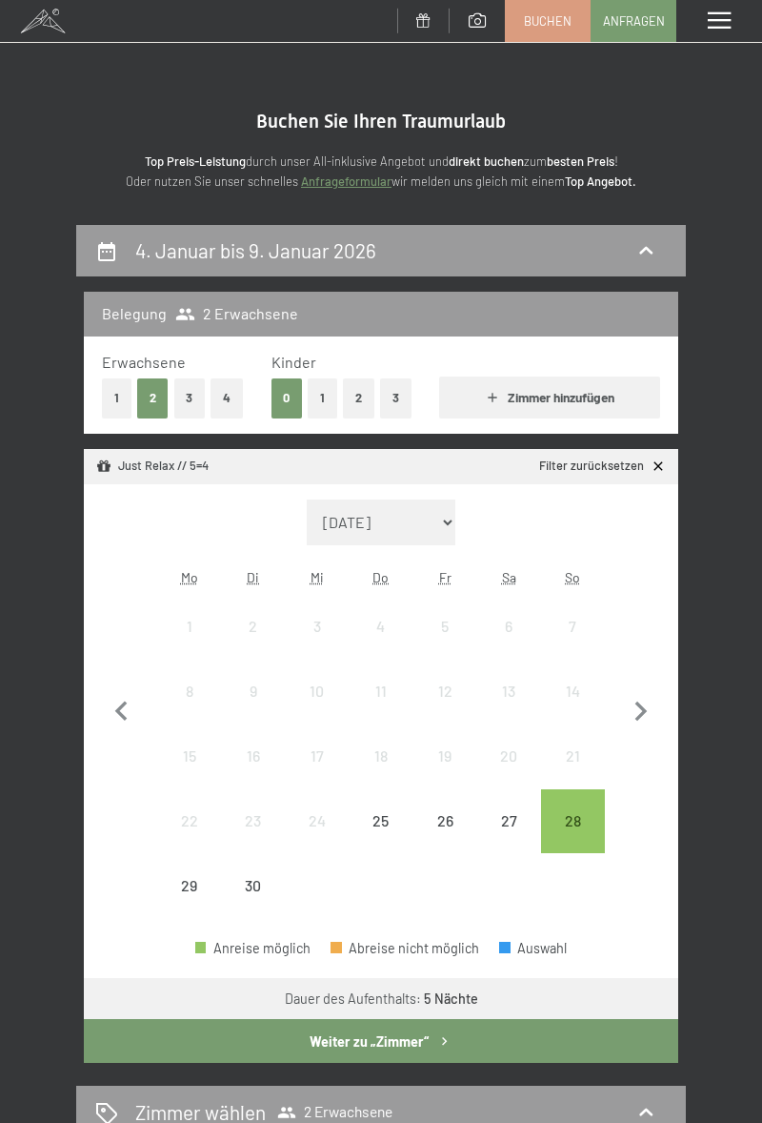
click at [536, 1051] on button "Weiter zu „Zimmer“" at bounding box center [381, 1041] width 595 height 44
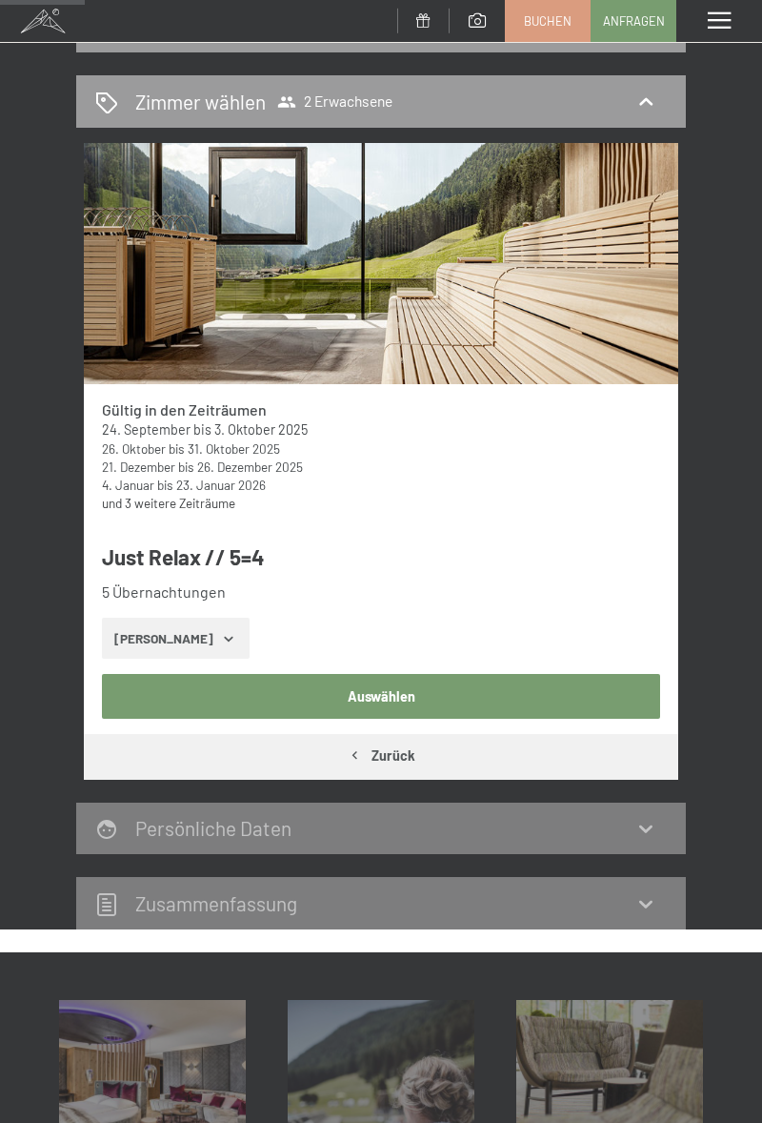
click at [564, 681] on button "Auswählen" at bounding box center [381, 696] width 559 height 44
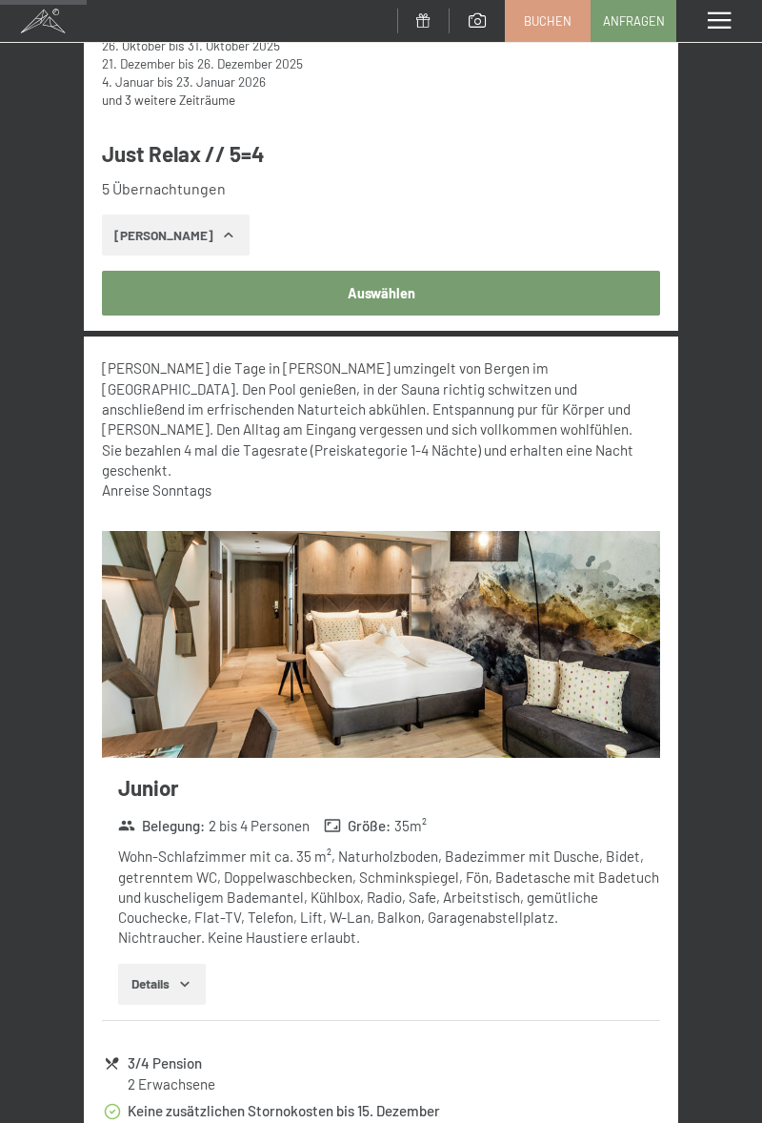
scroll to position [957, 0]
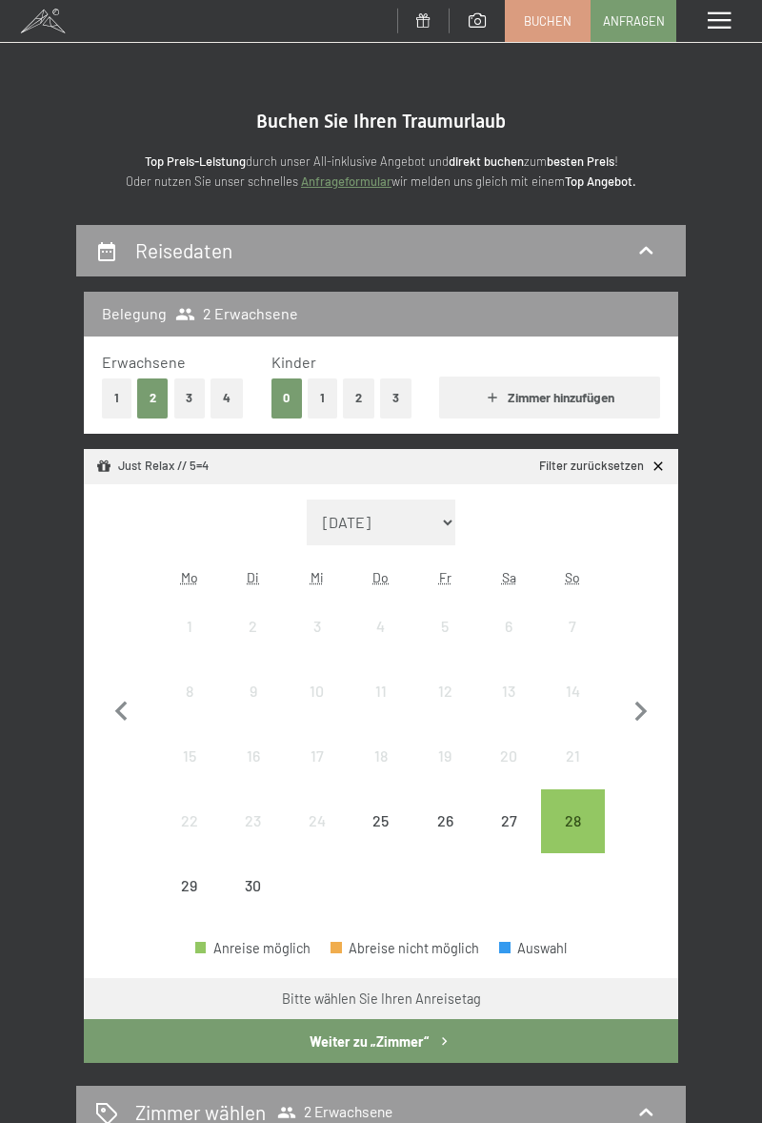
click at [435, 524] on select "[DATE] Oktober 2025 [DATE] Dezember 2025 Januar 2026 Februar 2026 März 2026 [DA…" at bounding box center [381, 522] width 149 height 46
select select "[DATE]"
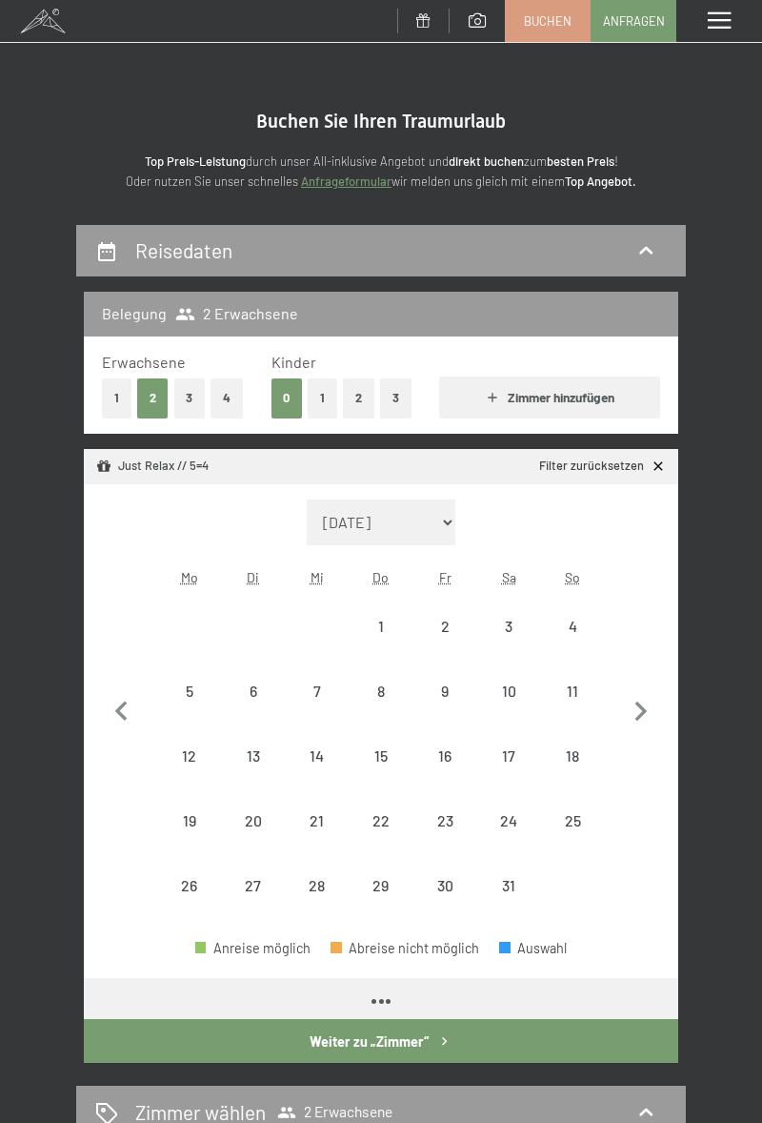
select select "[DATE]"
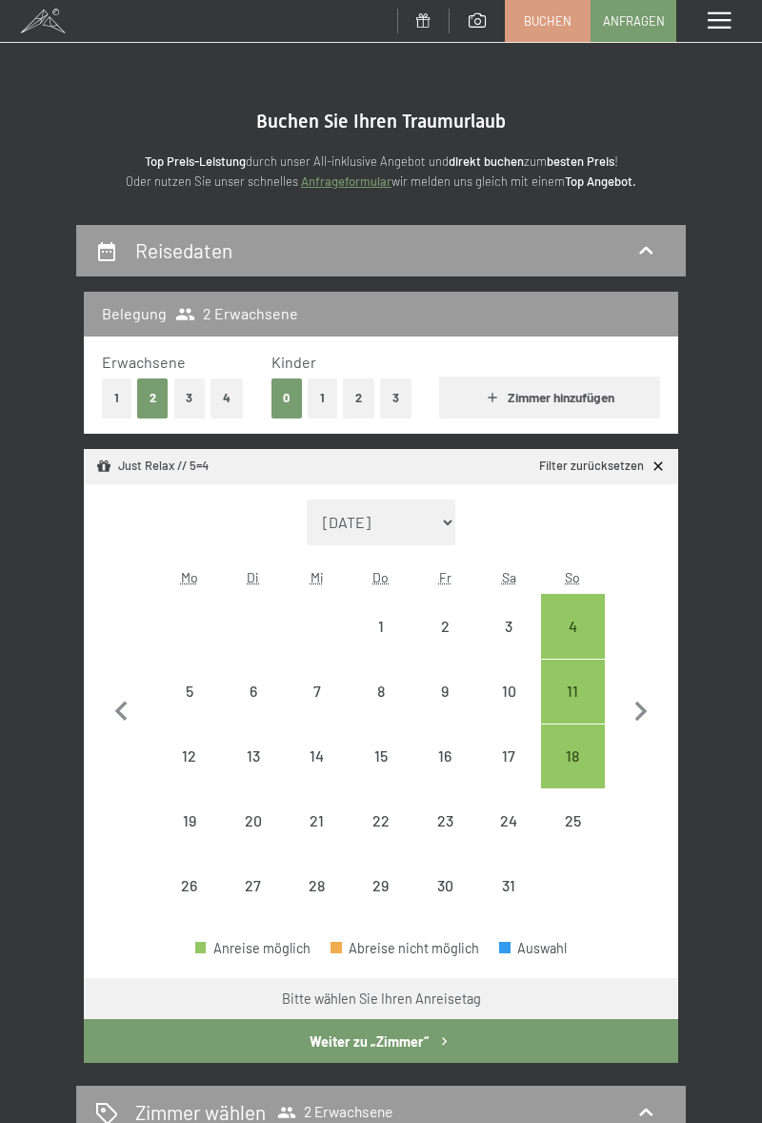
click at [571, 764] on div "18" at bounding box center [573, 778] width 60 height 60
select select "2026-01-01"
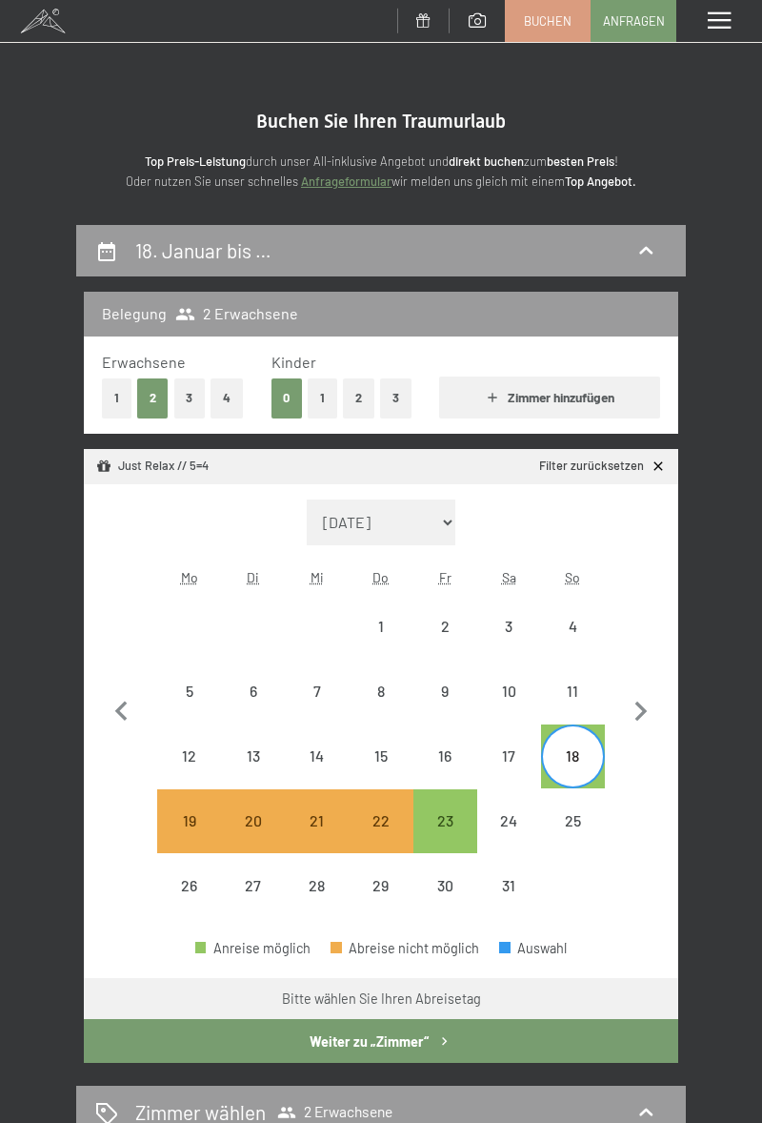
click at [444, 819] on div "23" at bounding box center [445, 843] width 60 height 60
select select "2026-01-01"
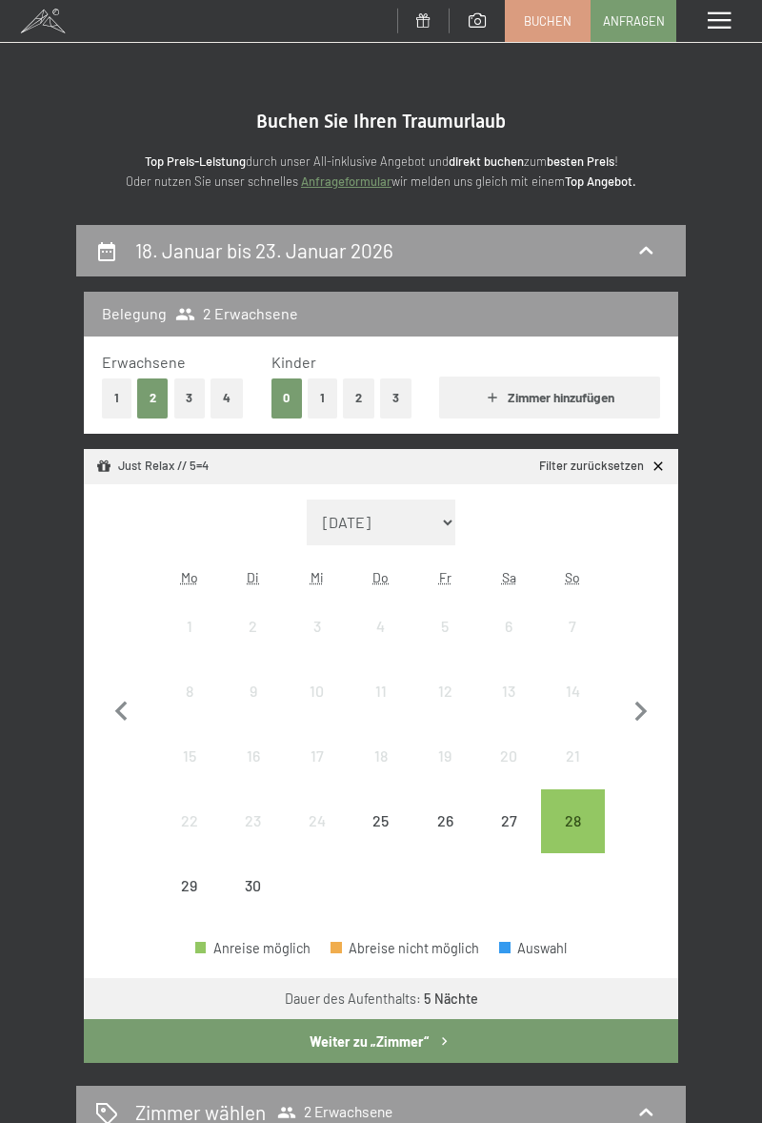
click at [452, 1045] on button "Weiter zu „Zimmer“" at bounding box center [381, 1041] width 595 height 44
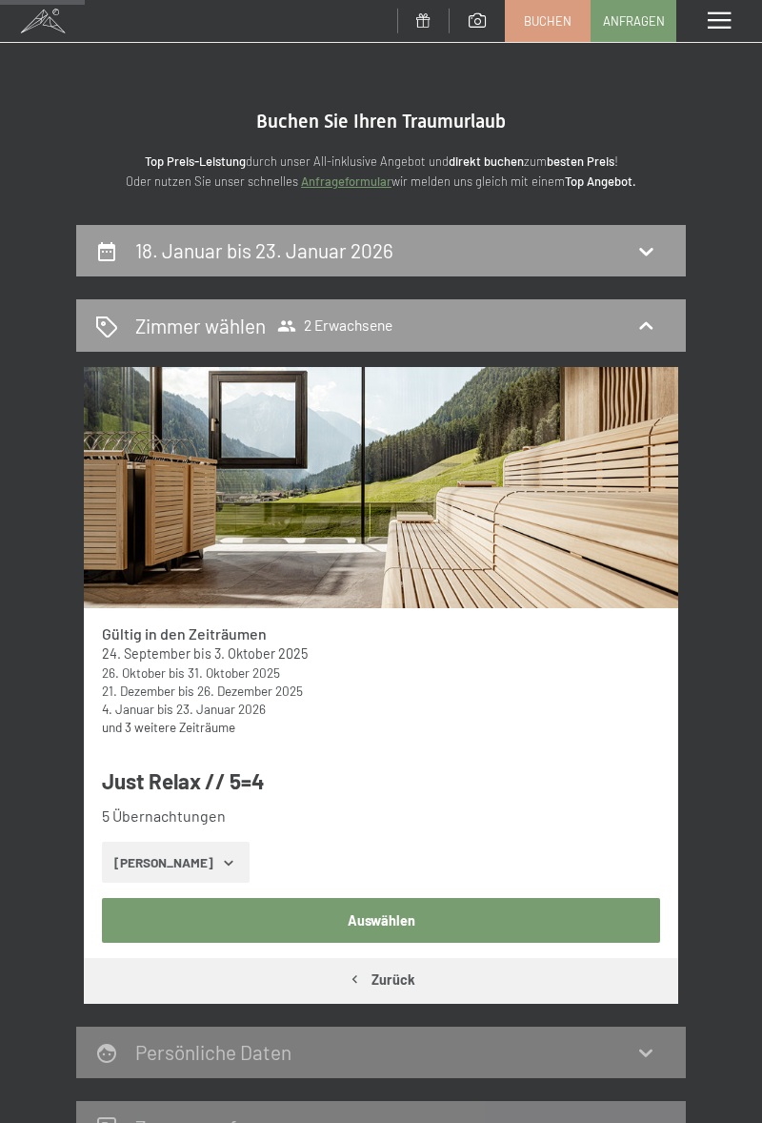
scroll to position [224, 0]
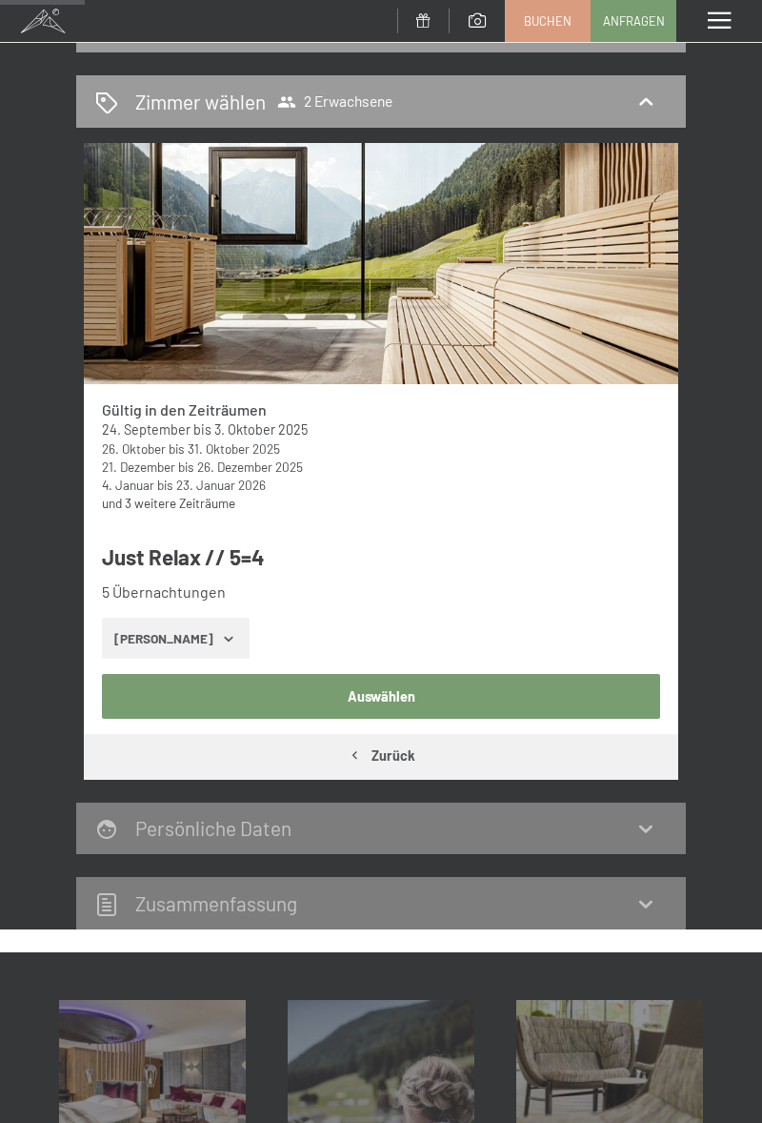
click at [548, 696] on button "Auswählen" at bounding box center [381, 696] width 559 height 44
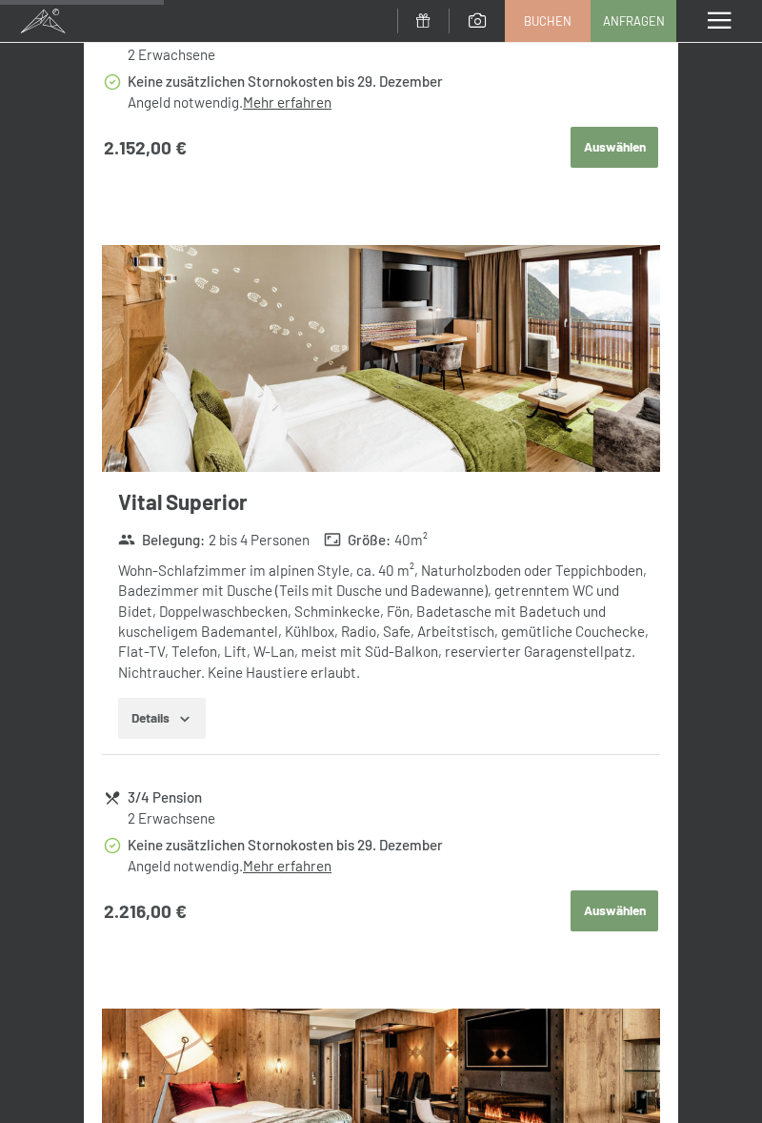
scroll to position [1658, 0]
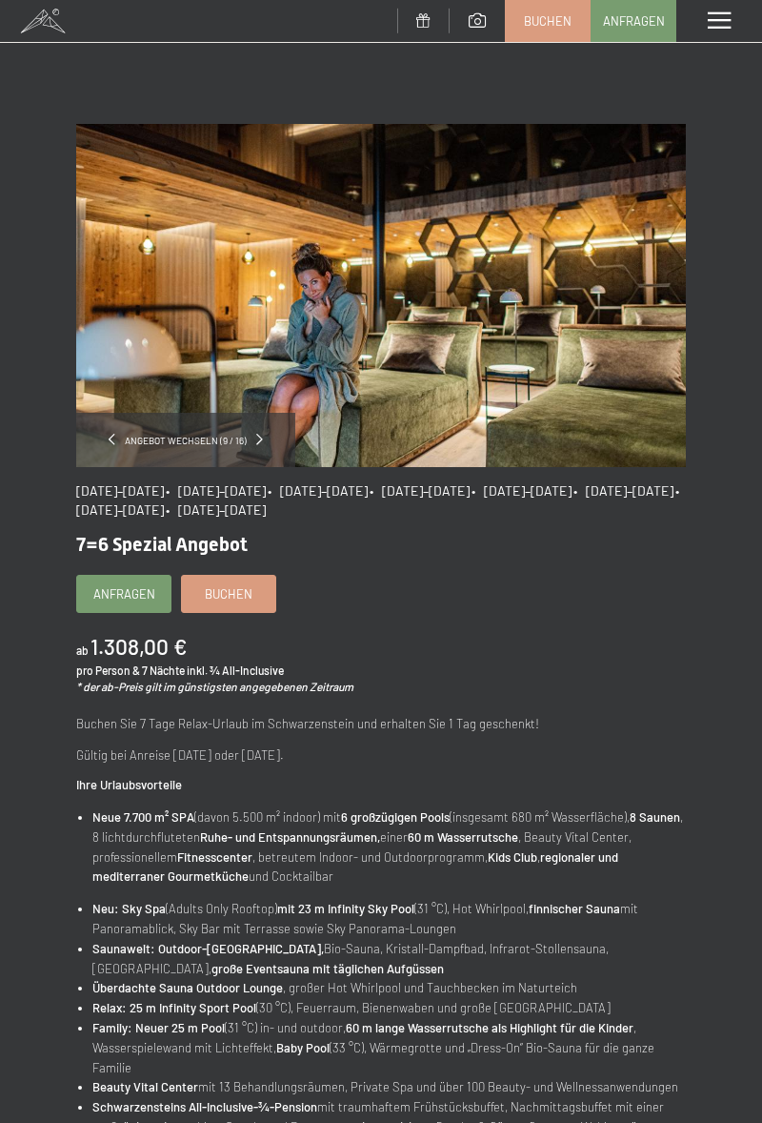
click at [241, 593] on span "Buchen" at bounding box center [229, 593] width 48 height 17
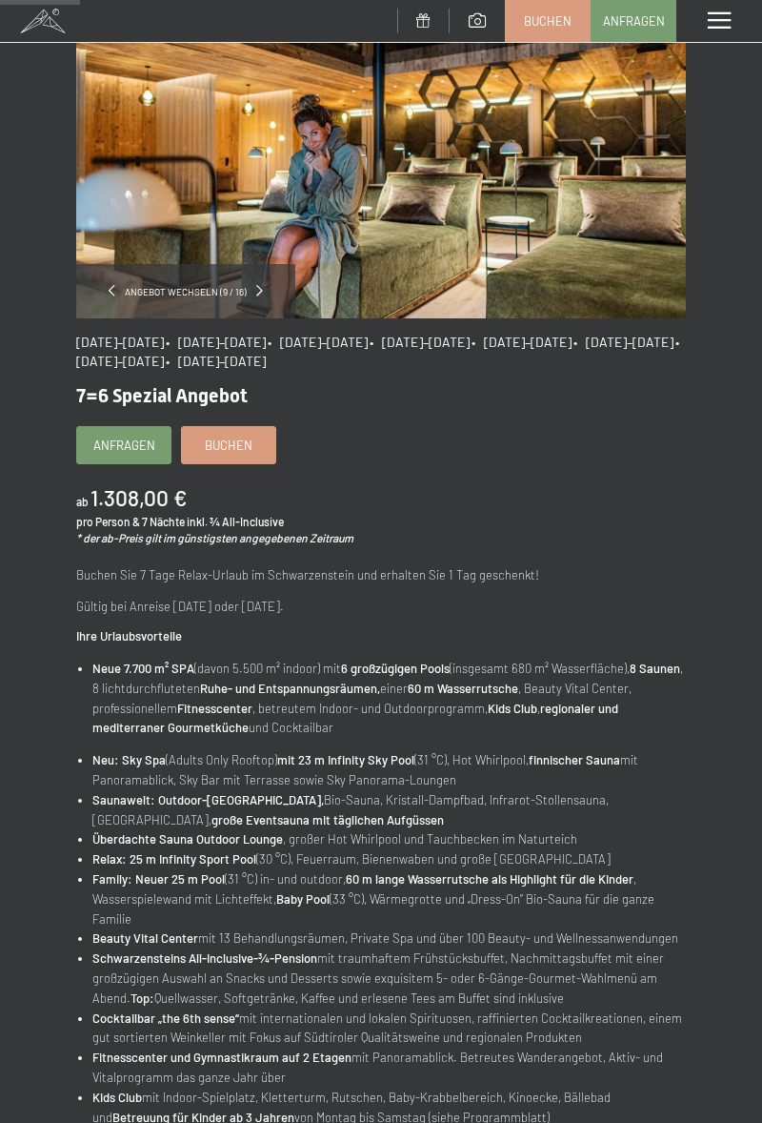
scroll to position [150, 0]
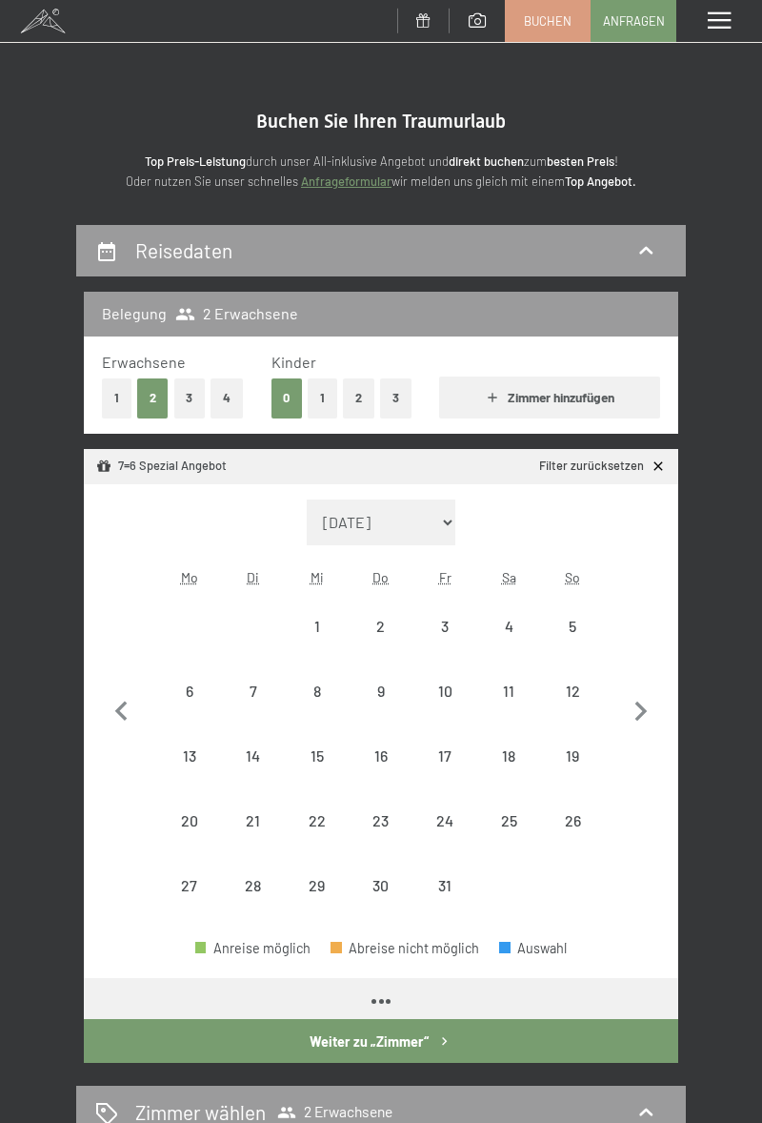
select select "[DATE]"
click at [565, 748] on div "19" at bounding box center [573, 778] width 60 height 60
select select "2025-10-01"
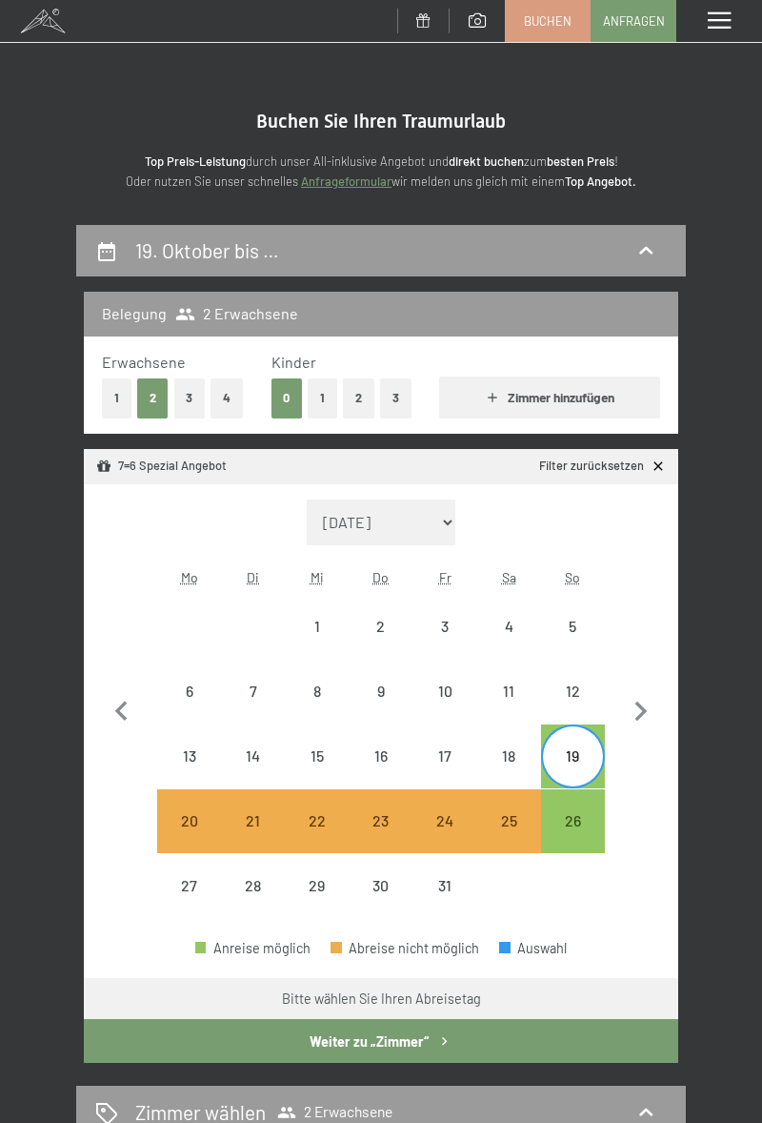
click at [569, 821] on div "26" at bounding box center [573, 843] width 60 height 60
select select "2025-10-01"
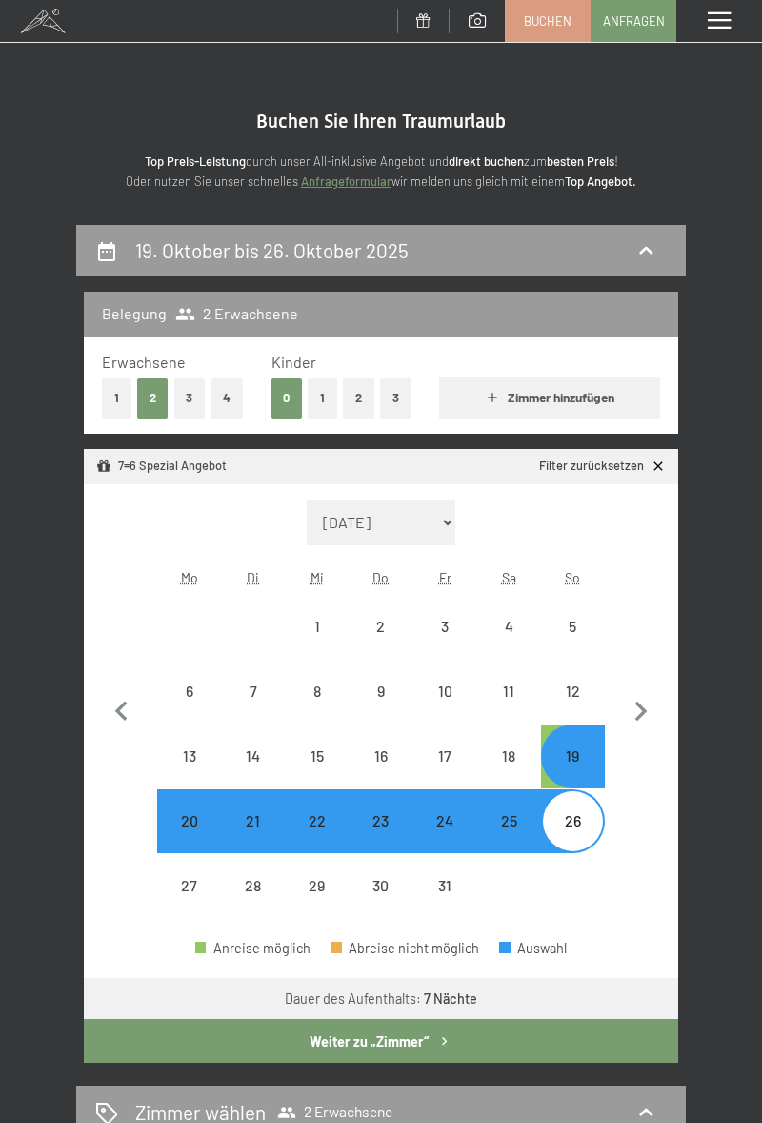
select select "2025-10-01"
click at [539, 1045] on button "Weiter zu „Zimmer“" at bounding box center [381, 1041] width 595 height 44
select select "2025-10-01"
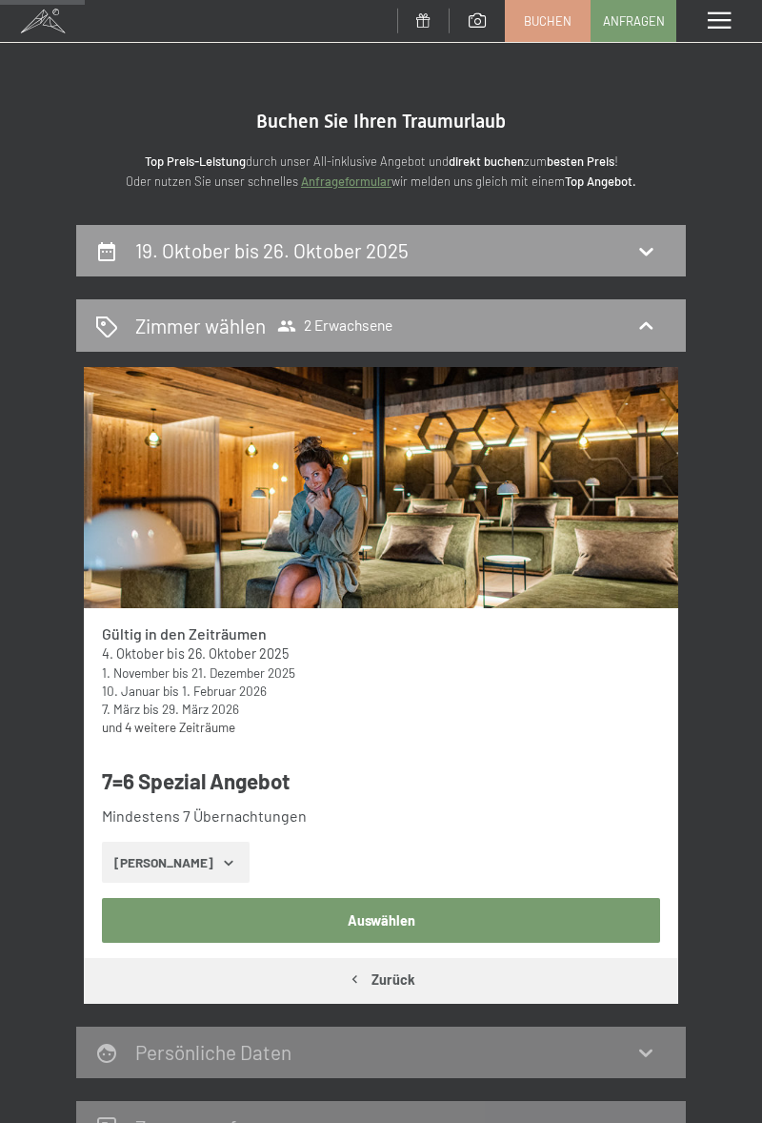
scroll to position [224, 0]
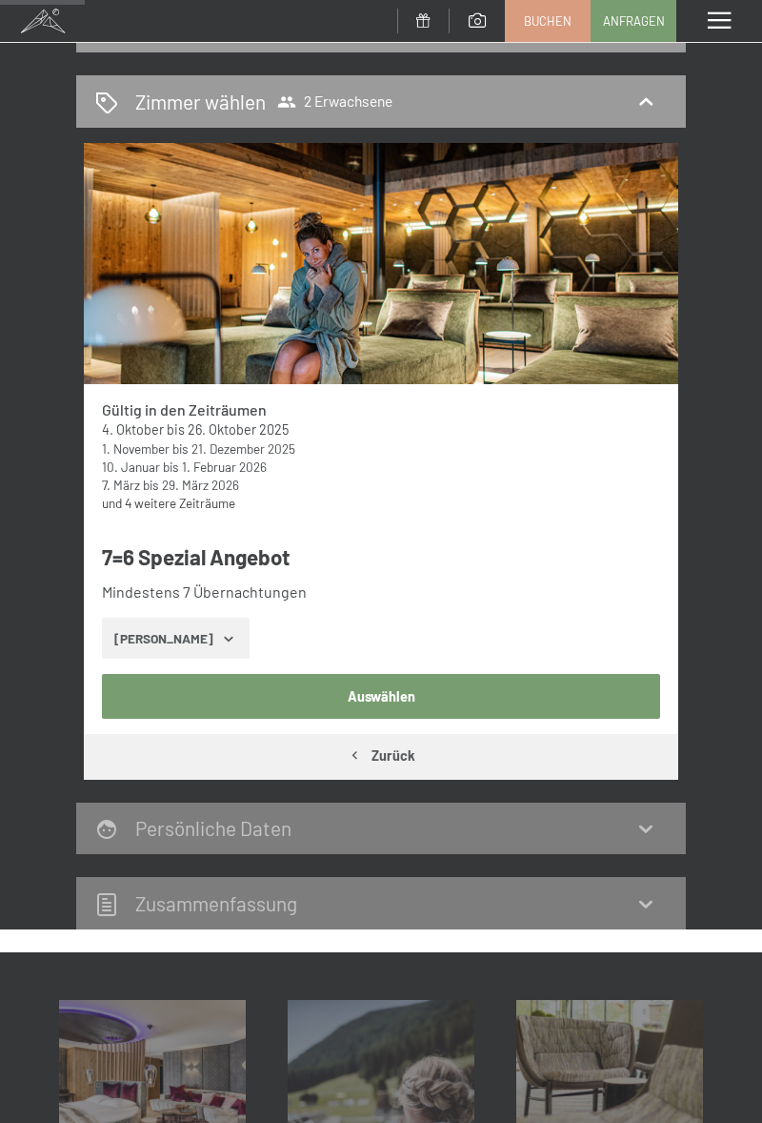
click at [562, 691] on button "Auswählen" at bounding box center [381, 696] width 559 height 44
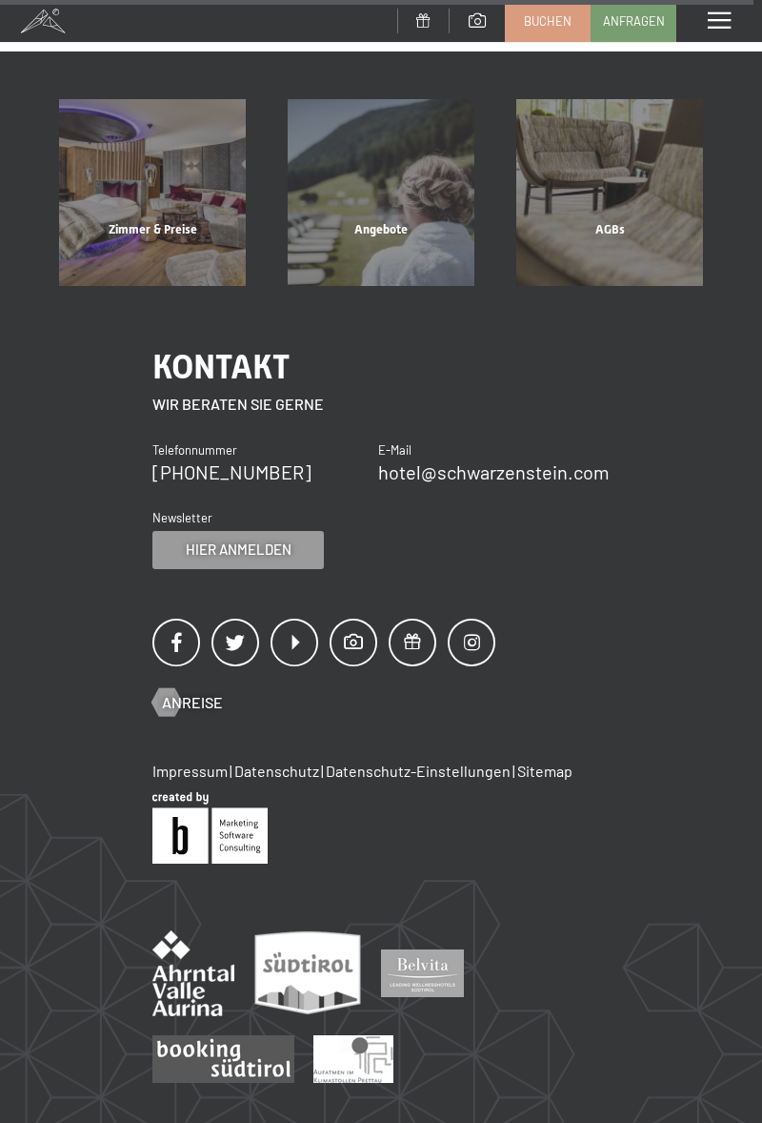
scroll to position [4432, 0]
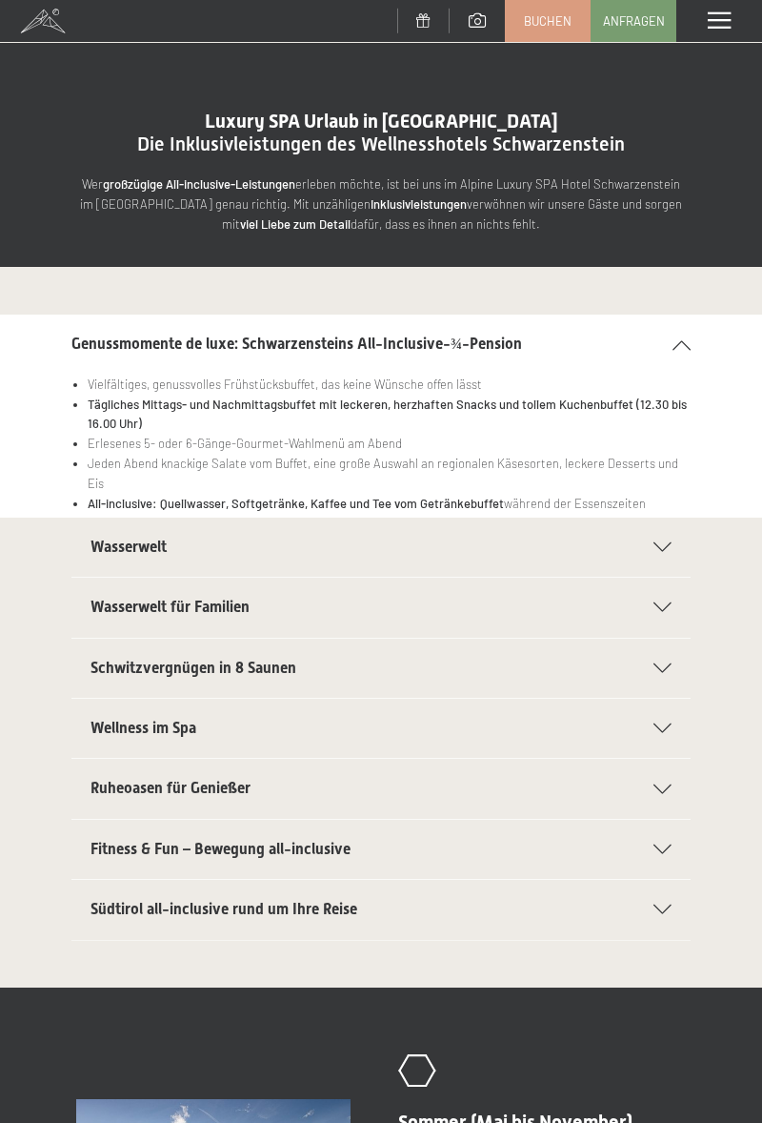
click at [733, 39] on div "Menü" at bounding box center [720, 21] width 86 height 42
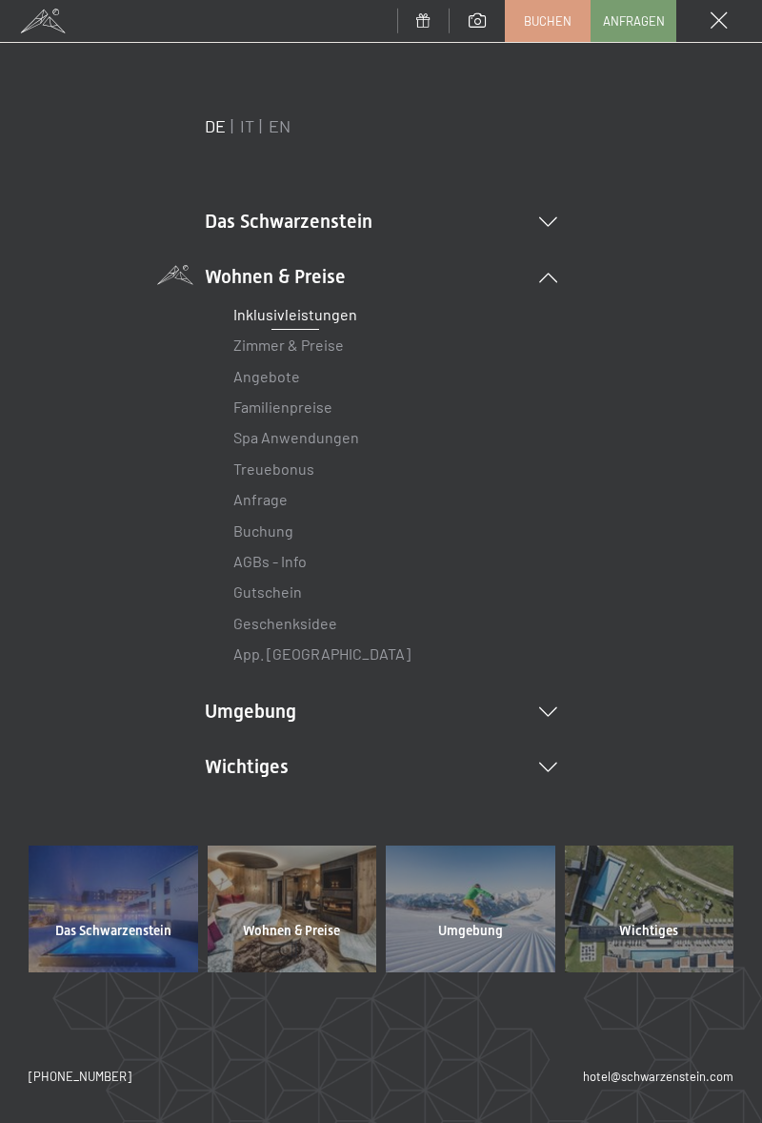
click at [305, 655] on link "App. [GEOGRAPHIC_DATA]" at bounding box center [321, 653] width 177 height 18
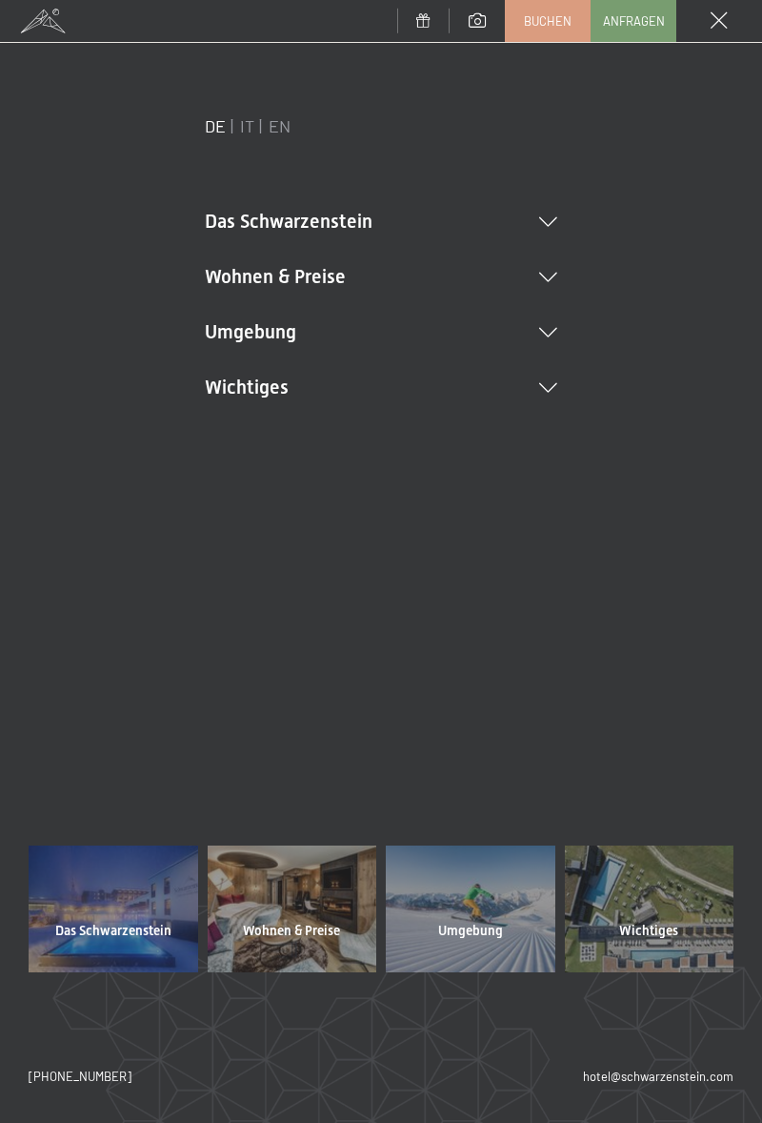
click at [555, 389] on icon at bounding box center [548, 388] width 18 height 10
click at [659, 924] on span "Wichtiges" at bounding box center [648, 930] width 59 height 19
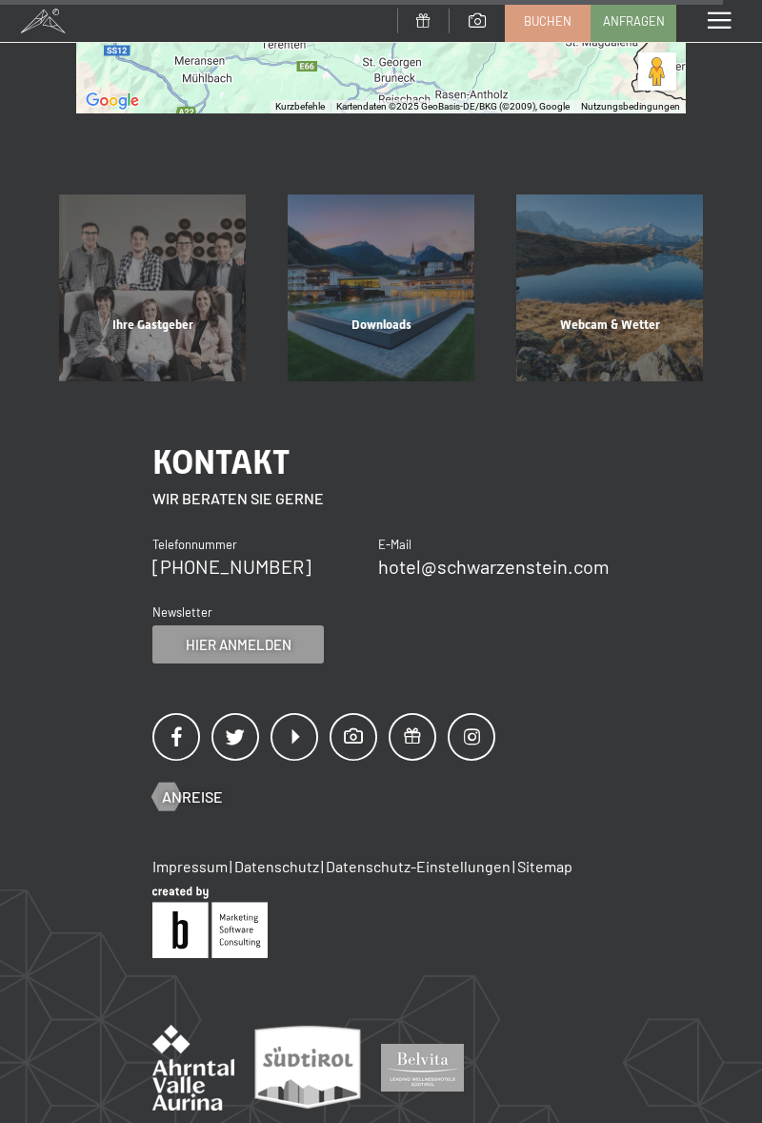
scroll to position [952, 0]
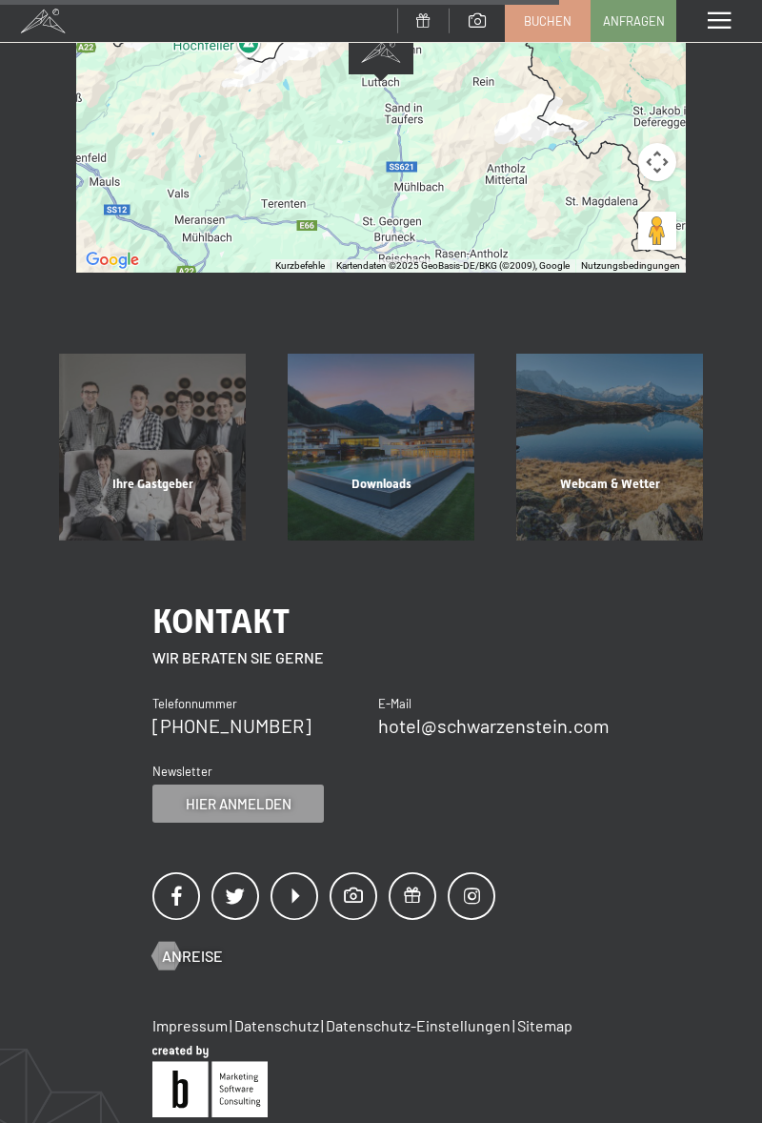
click at [725, 72] on div "Wenn du die Karte mit Touch-Gesten bewegen möchtest, musst du sie doppelt antip…" at bounding box center [381, 81] width 762 height 381
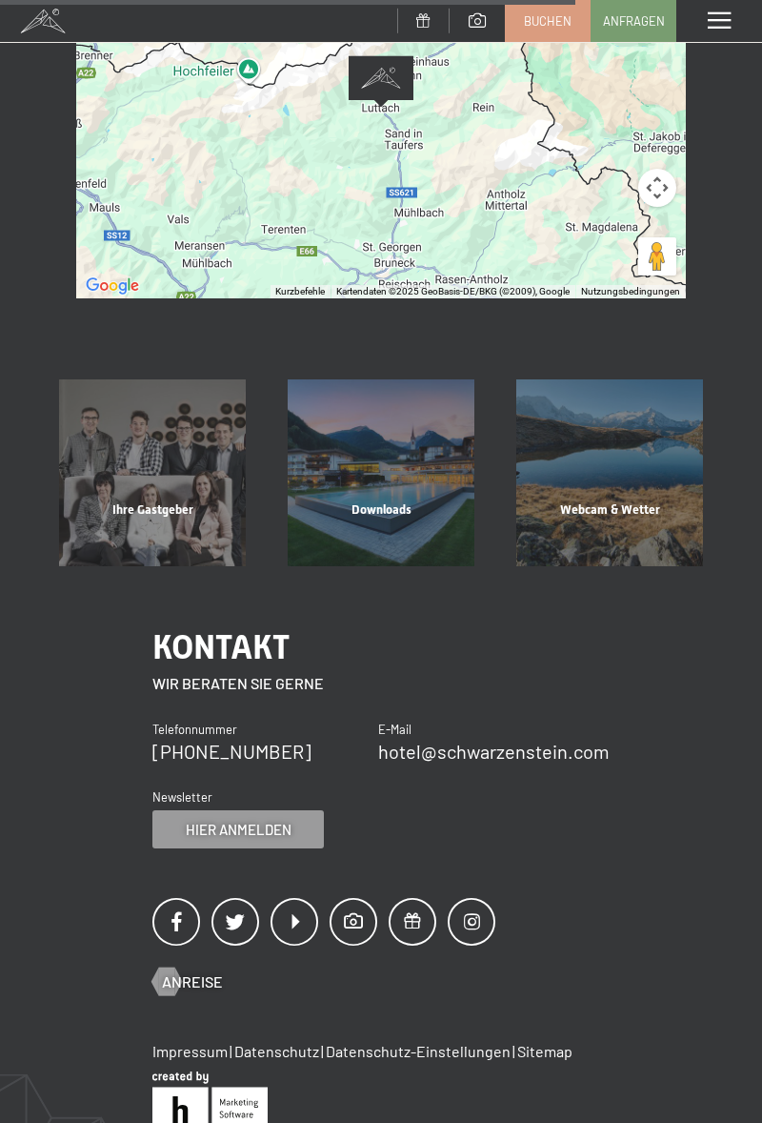
click at [743, 32] on div "Menü" at bounding box center [720, 21] width 86 height 42
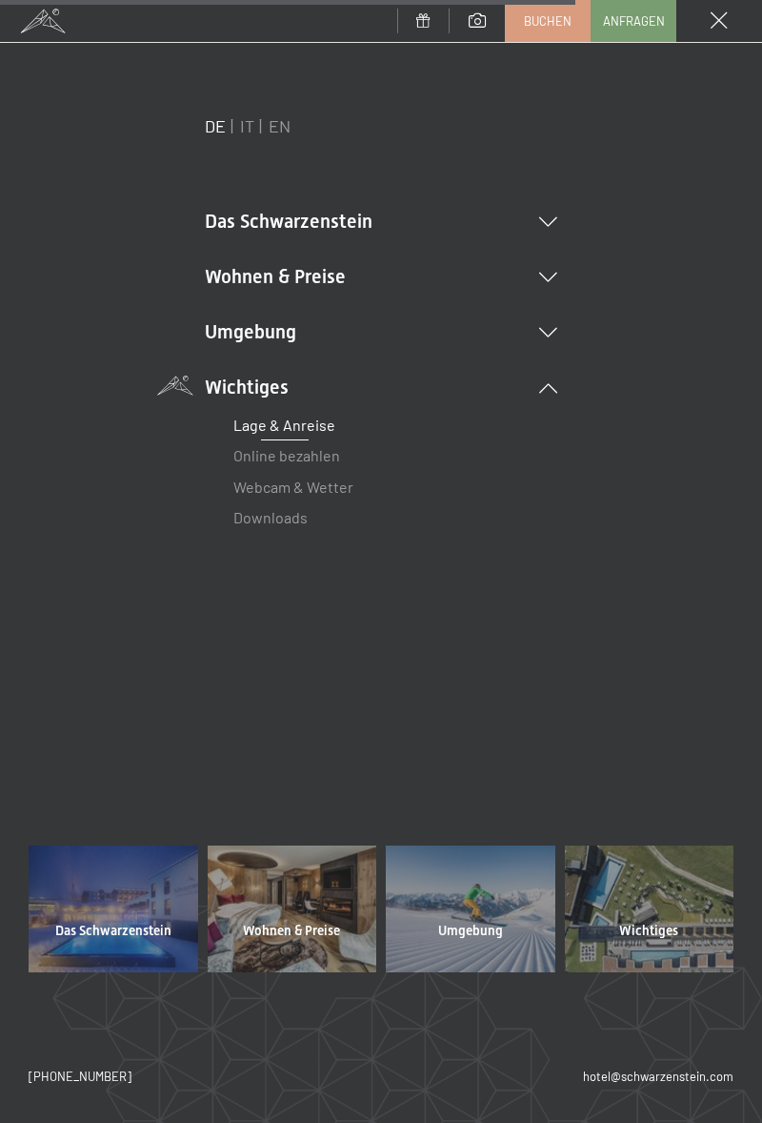
click at [537, 231] on li "Das Schwarzenstein Neuheiten im Schwarzenstein Ihre Gastgeber Premium Spa Gourm…" at bounding box center [381, 221] width 353 height 27
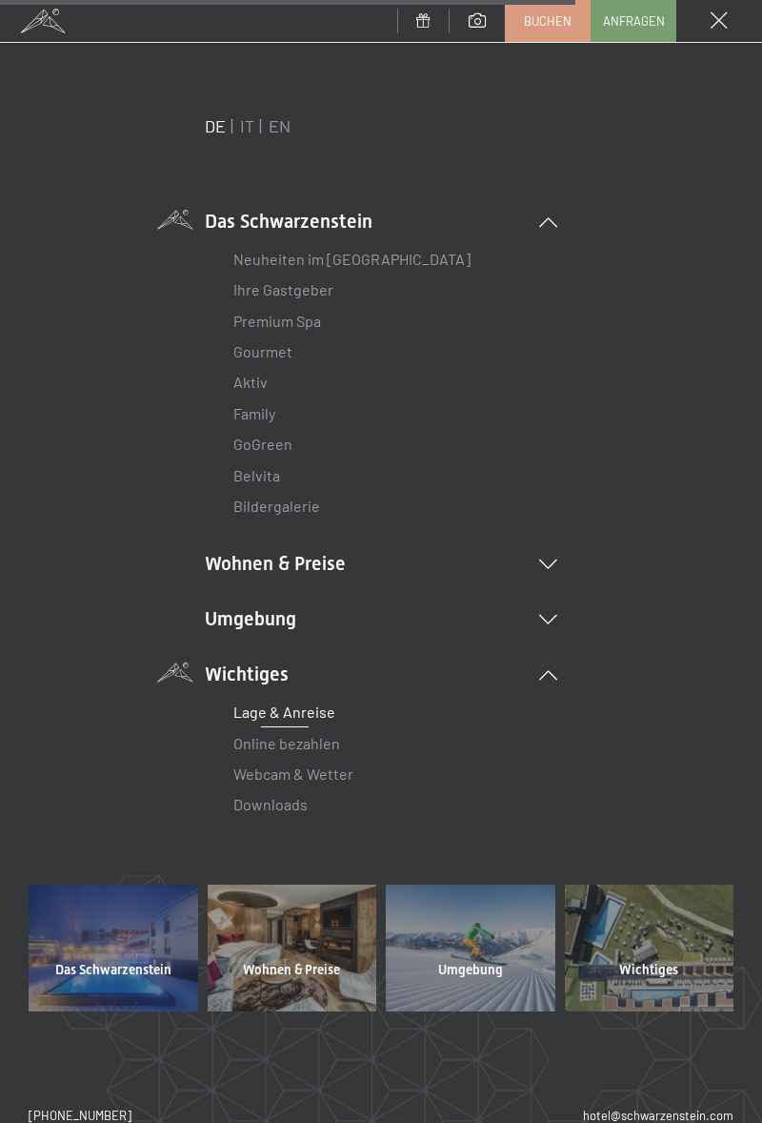
click at [276, 421] on li "Family" at bounding box center [380, 413] width 295 height 30
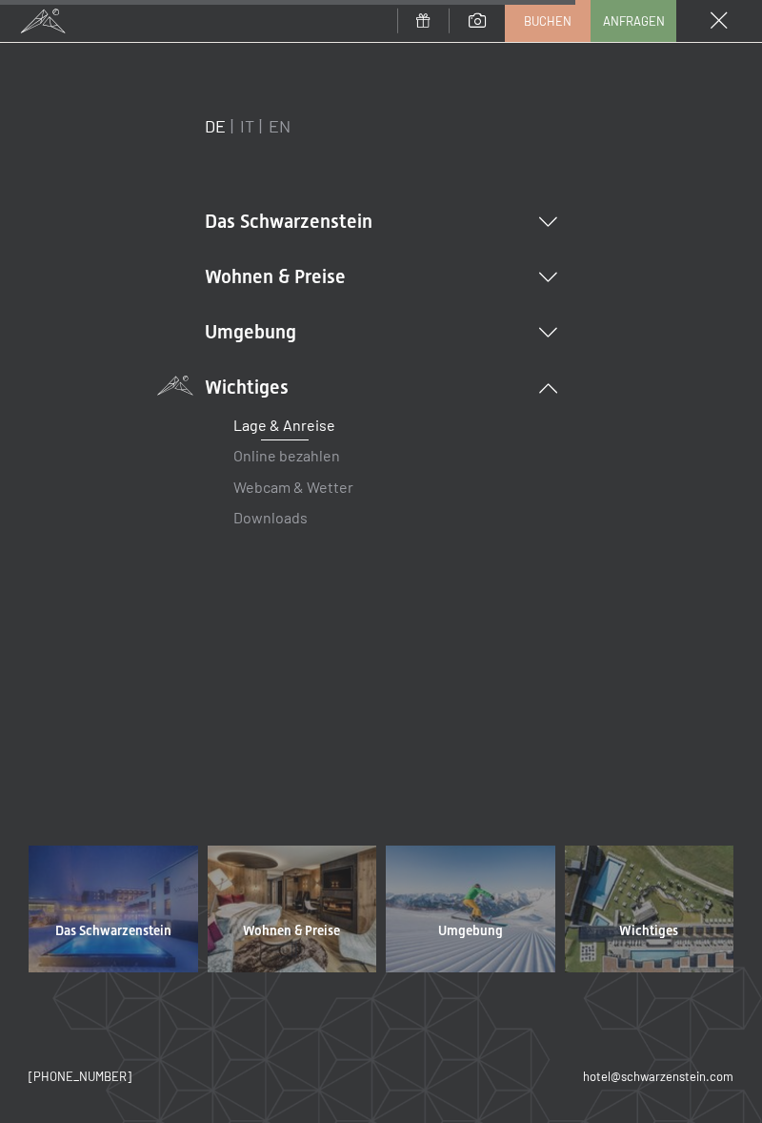
click at [409, 211] on li "Das Schwarzenstein Neuheiten im Schwarzenstein Ihre Gastgeber Premium Spa Gourm…" at bounding box center [381, 221] width 353 height 27
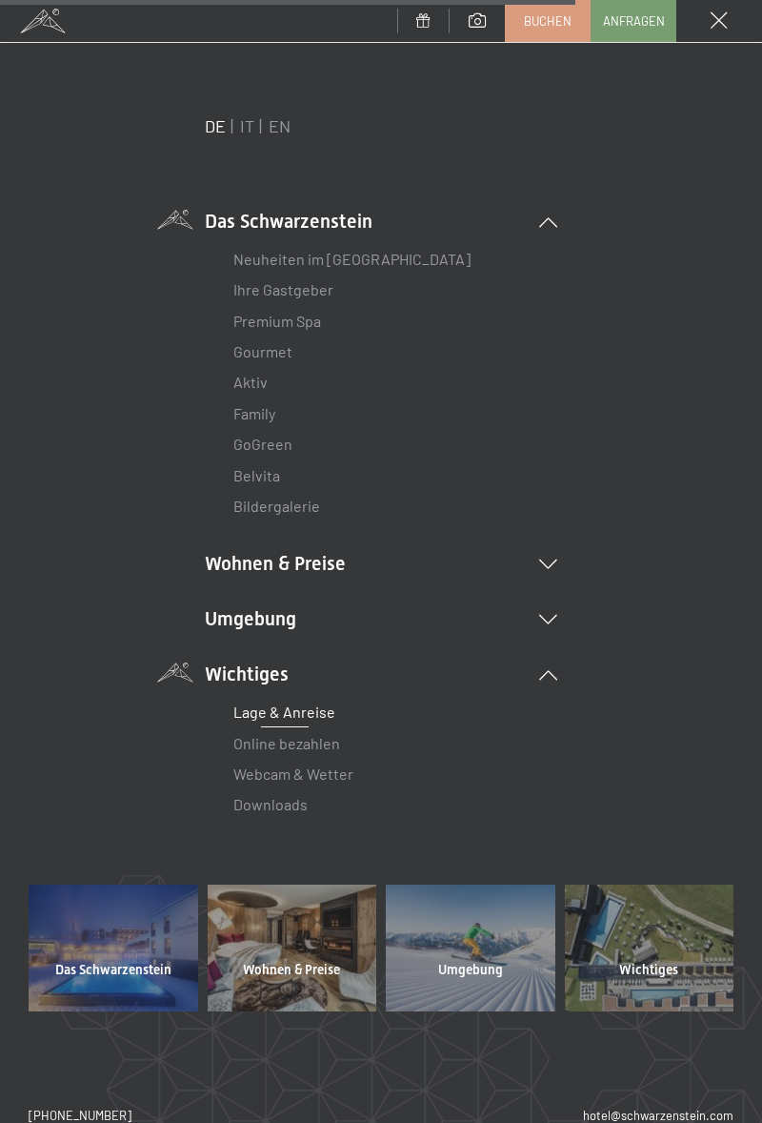
click at [412, 264] on link "Neuheiten im [GEOGRAPHIC_DATA]" at bounding box center [351, 259] width 237 height 18
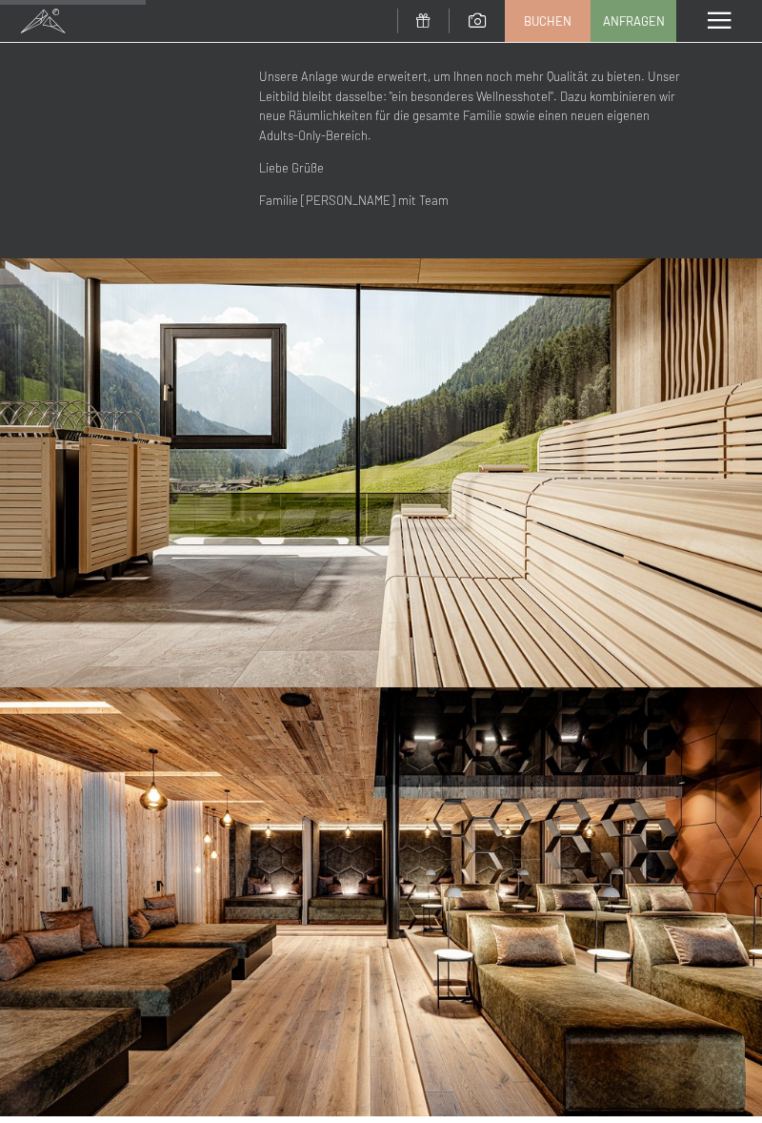
scroll to position [757, 0]
